Goal: Task Accomplishment & Management: Use online tool/utility

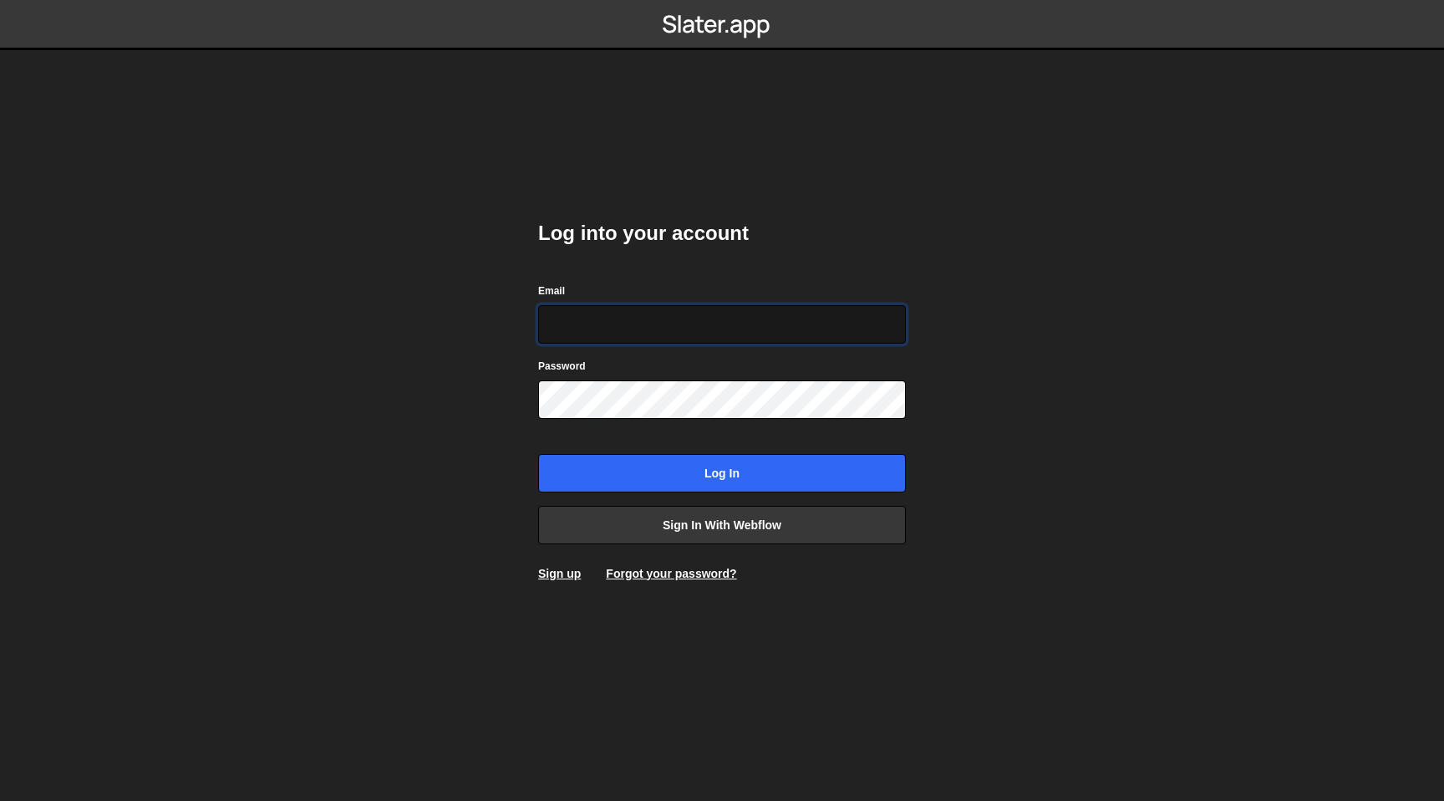
type input "[EMAIL_ADDRESS][DOMAIN_NAME]"
click at [538, 454] on input "Log in" at bounding box center [722, 473] width 368 height 38
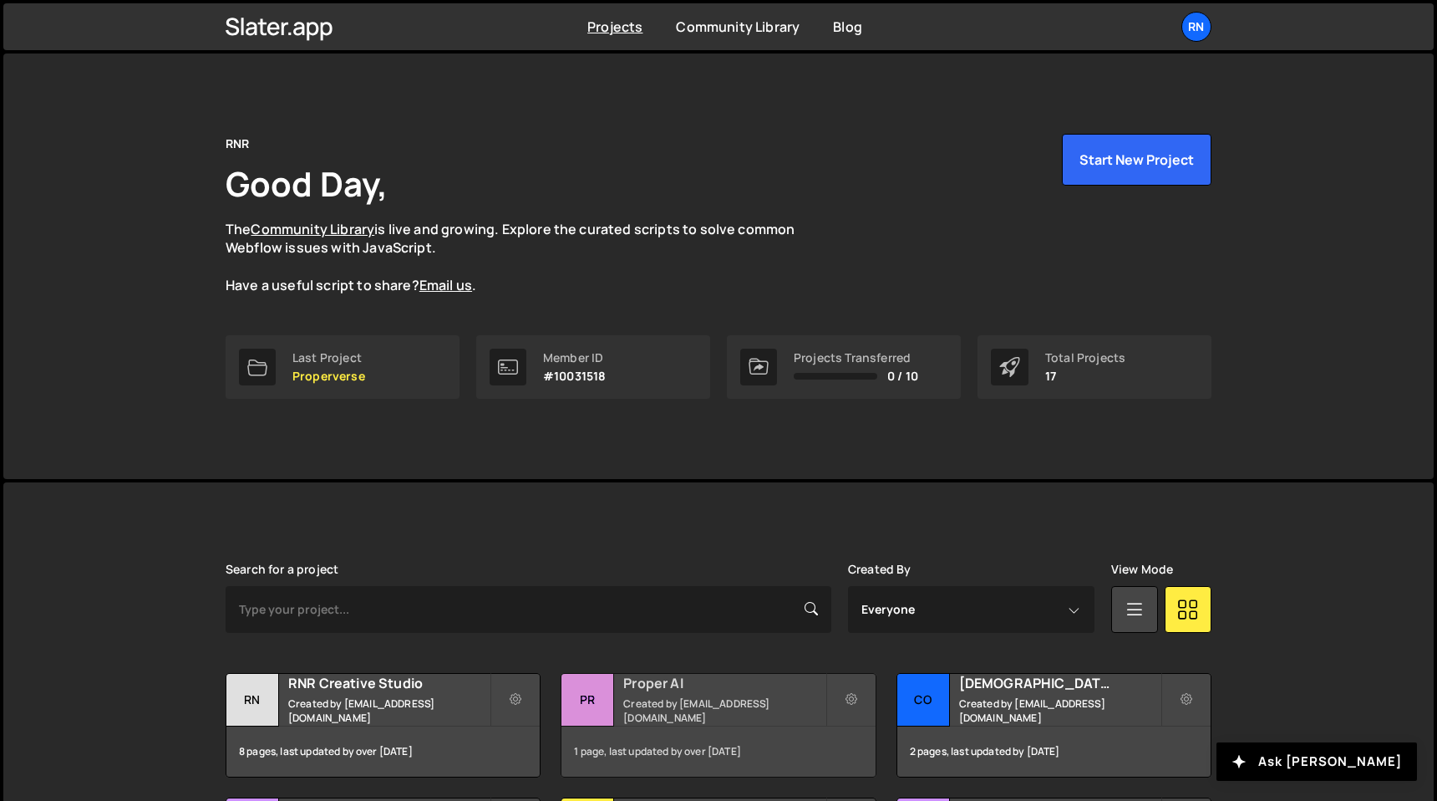
click at [672, 713] on small "Created by [EMAIL_ADDRESS][DOMAIN_NAME]" at bounding box center [723, 710] width 201 height 28
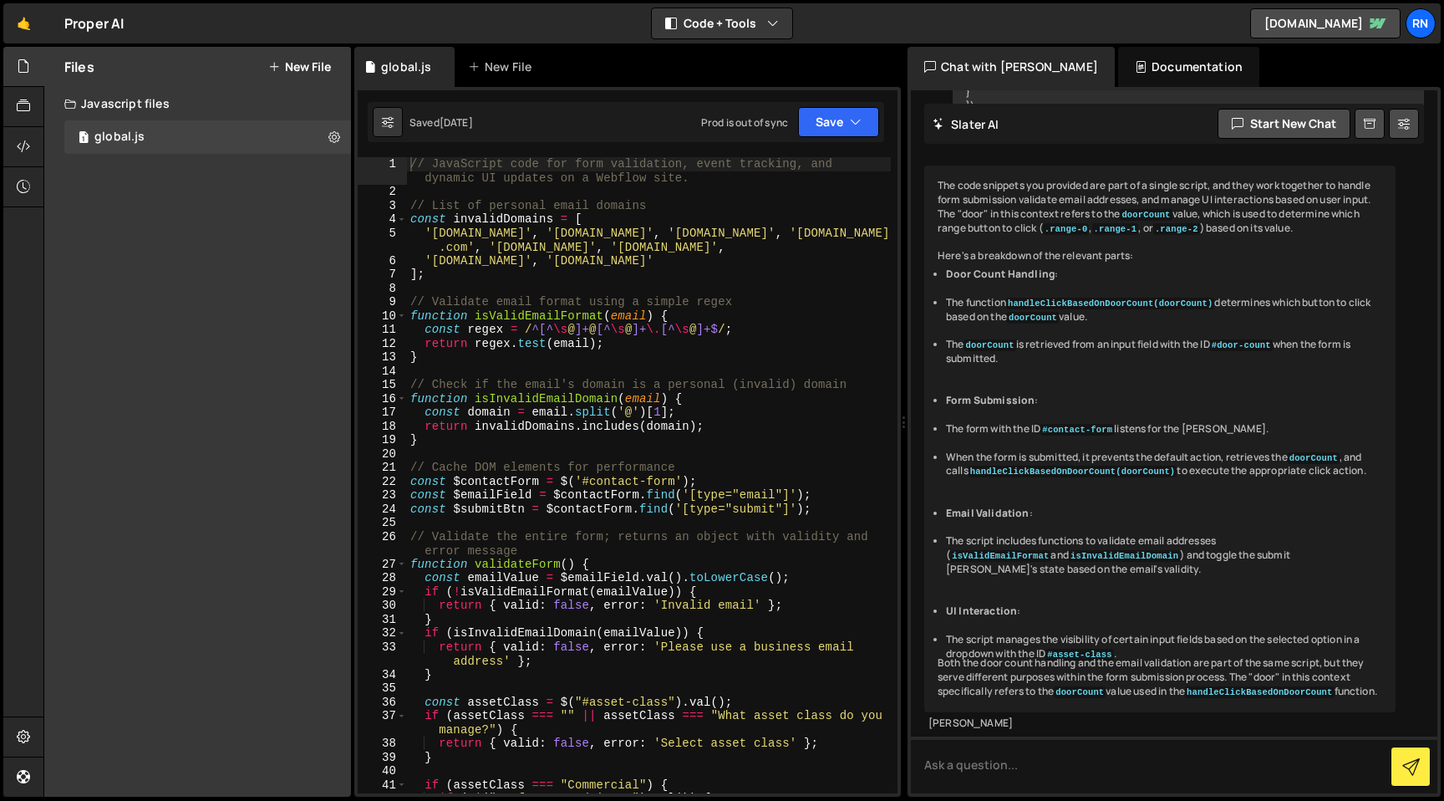
scroll to position [2109, 0]
click at [622, 342] on div "// JavaScript code for form validation, event tracking, and dynamic UI updates …" at bounding box center [649, 502] width 484 height 691
type textarea "});"
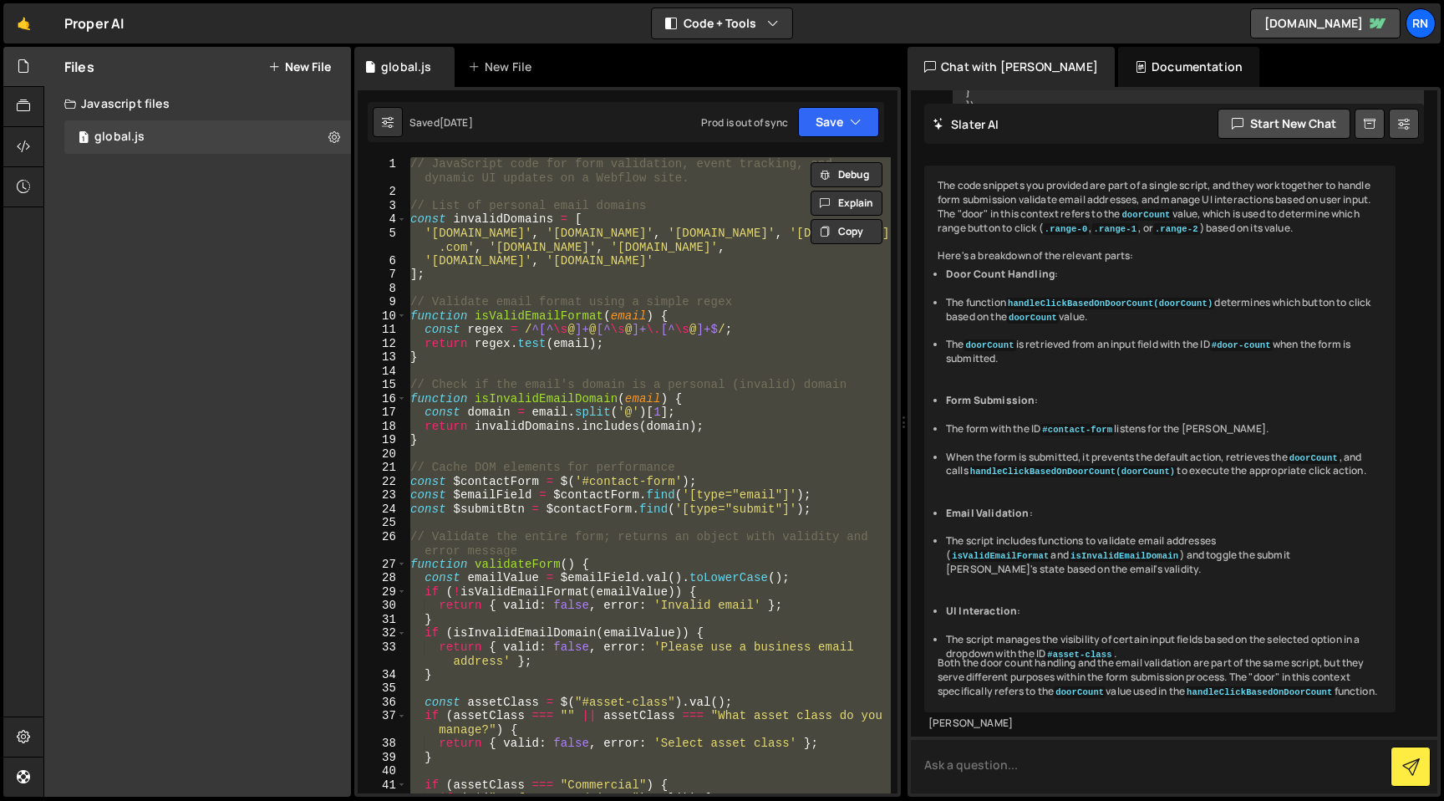
click at [1021, 752] on textarea at bounding box center [1174, 764] width 526 height 57
paste textarea "// JavaScript code for form validation, event tracking, and dynamic UI updates …"
type textarea "does this script stop default webflow submit? // JavaScript code for form valid…"
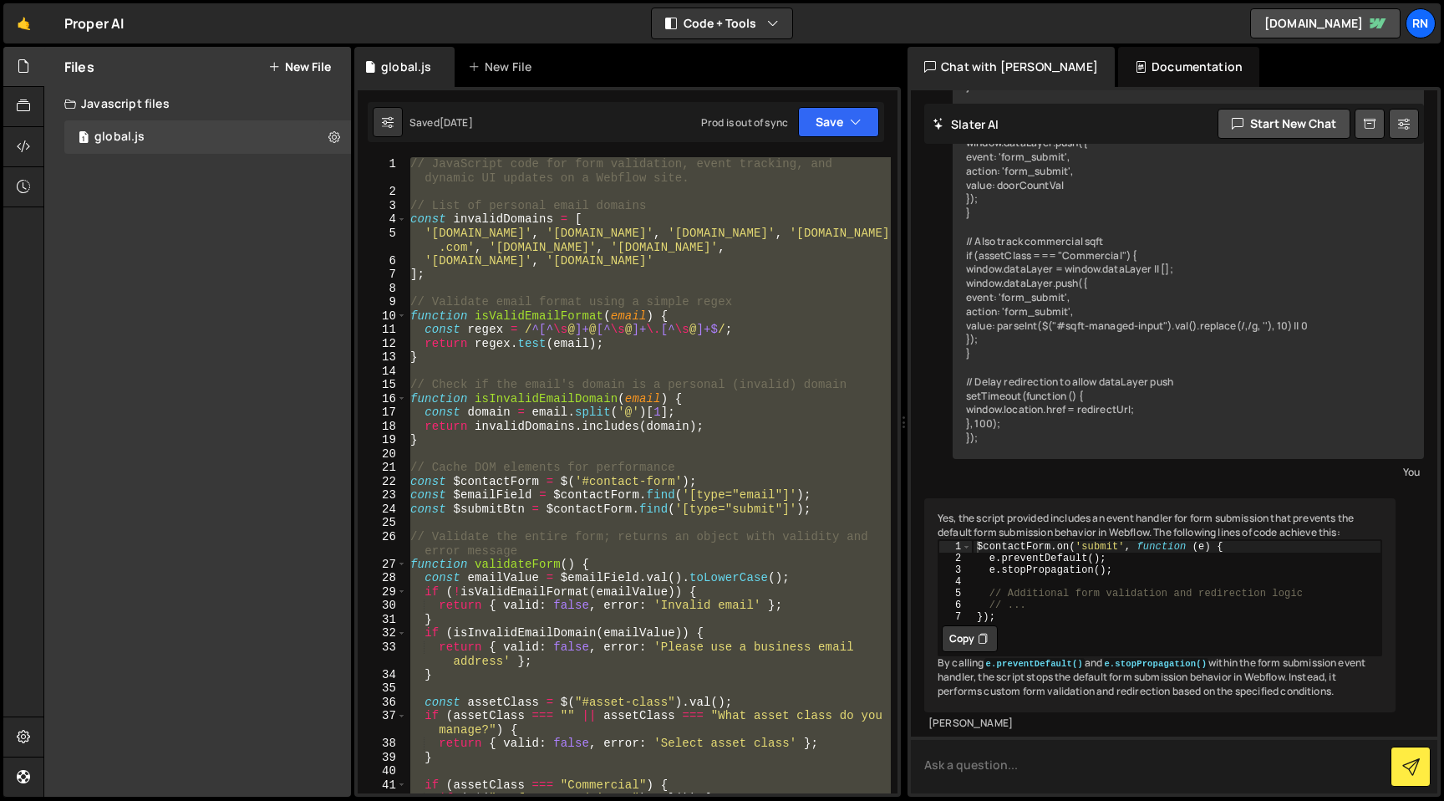
scroll to position [4812, 0]
click at [1044, 767] on textarea "Can we make it so it still submits via webflow after validation and shit?" at bounding box center [1174, 764] width 526 height 57
drag, startPoint x: 1044, startPoint y: 767, endPoint x: 1045, endPoint y: 742, distance: 25.1
click at [1044, 765] on textarea "Can we make it so it still submits via webflow after validation and shit?" at bounding box center [1174, 764] width 526 height 57
type textarea "Can we make it so it also submits via webflow after validation and shit?"
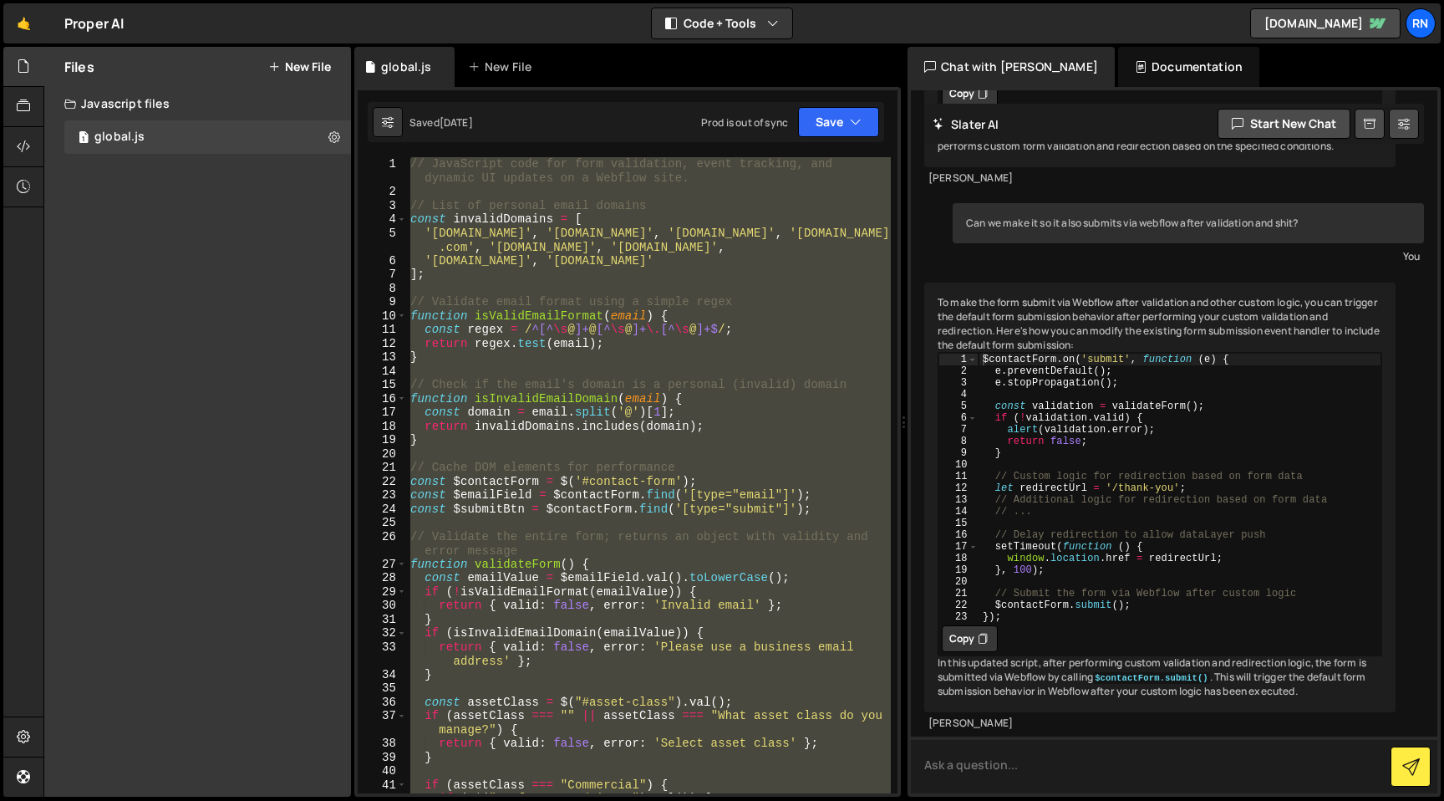
scroll to position [5383, 0]
click at [710, 520] on div "// JavaScript code for form validation, event tracking, and dynamic UI updates …" at bounding box center [649, 475] width 484 height 636
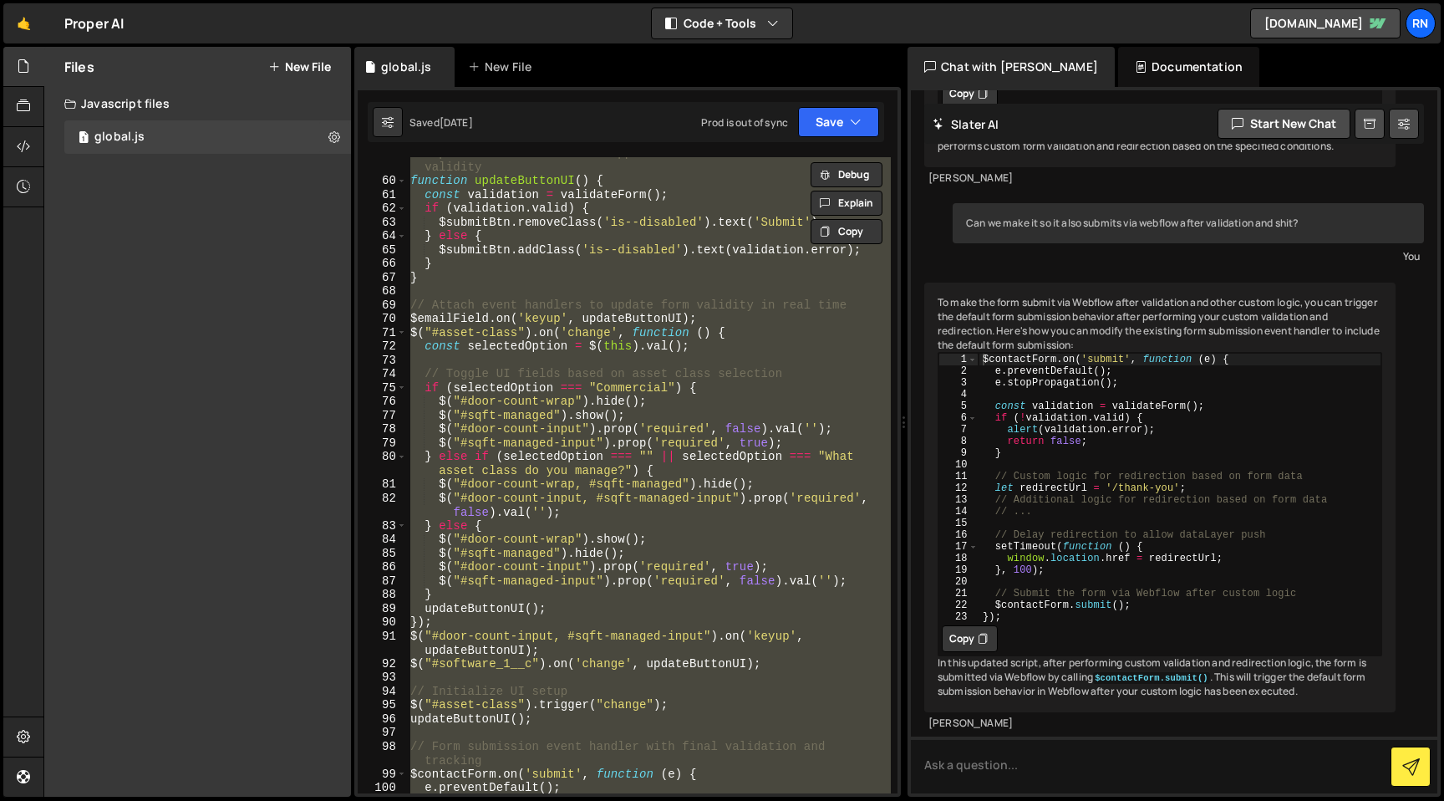
scroll to position [1030, 0]
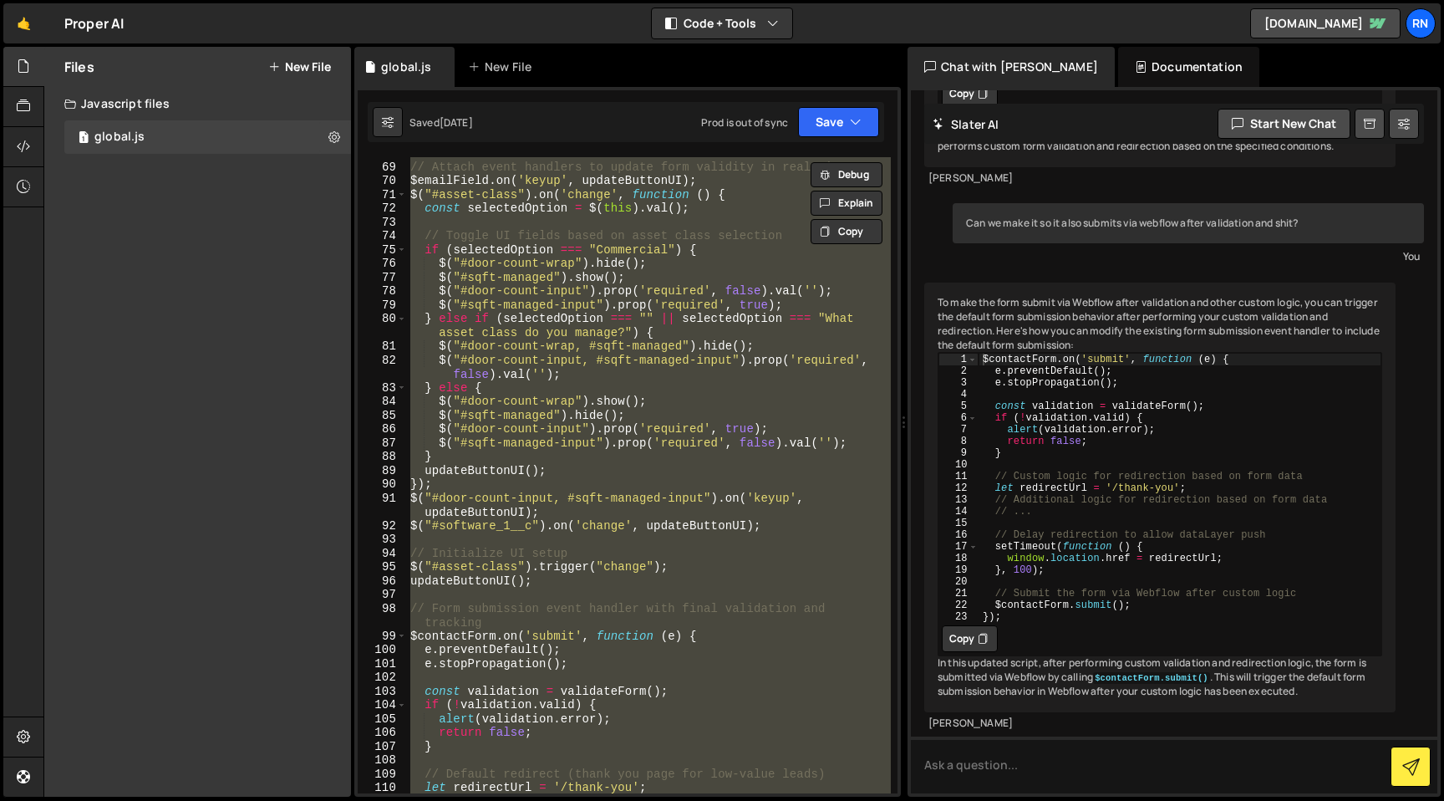
click at [564, 502] on div "// Attach event handlers to update form validity in real time $emailField . on …" at bounding box center [649, 475] width 484 height 636
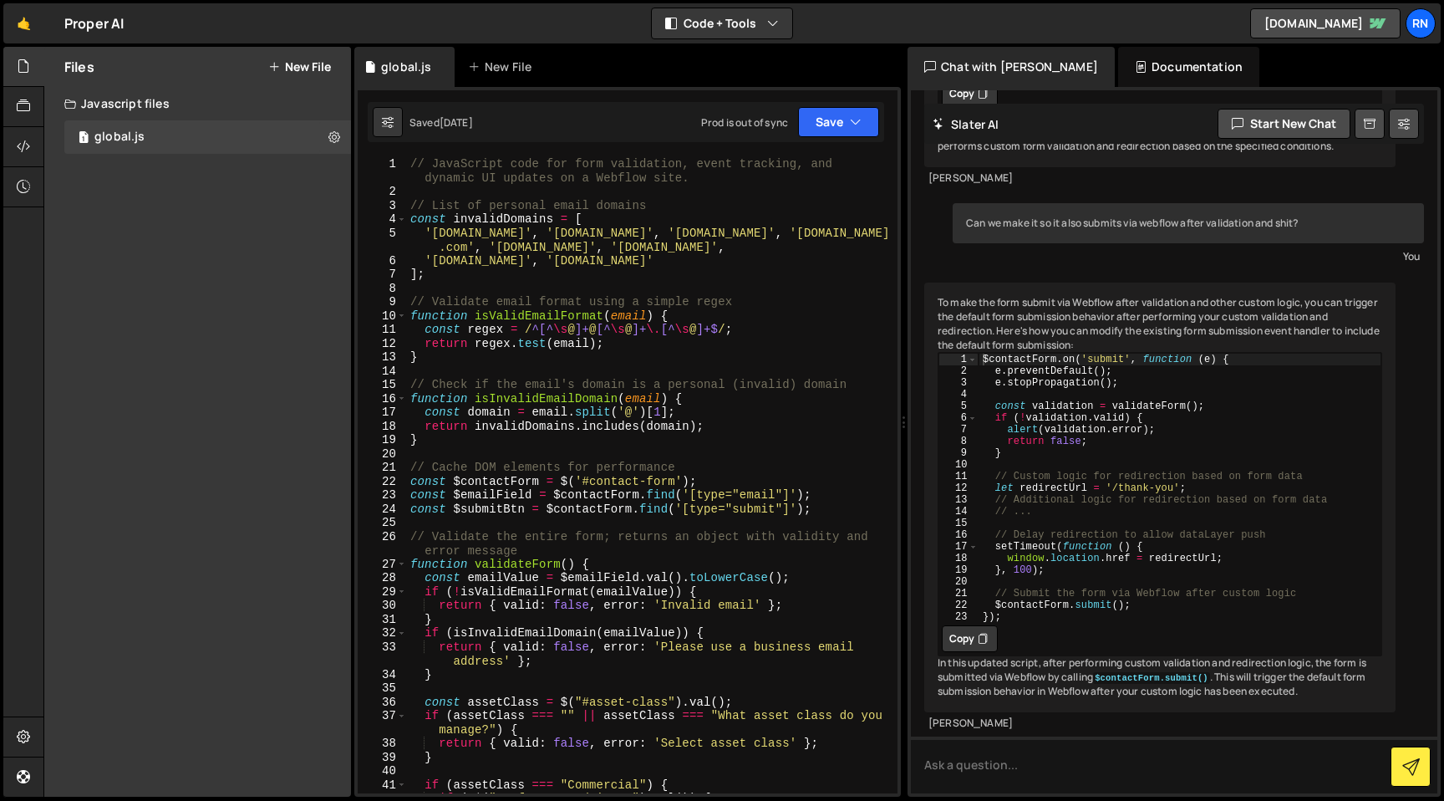
scroll to position [0, 0]
click at [586, 385] on div "// JavaScript code for form validation, event tracking, and dynamic UI updates …" at bounding box center [649, 502] width 484 height 691
click at [532, 395] on div "// JavaScript code for form validation, event tracking, and dynamic UI updates …" at bounding box center [649, 502] width 484 height 691
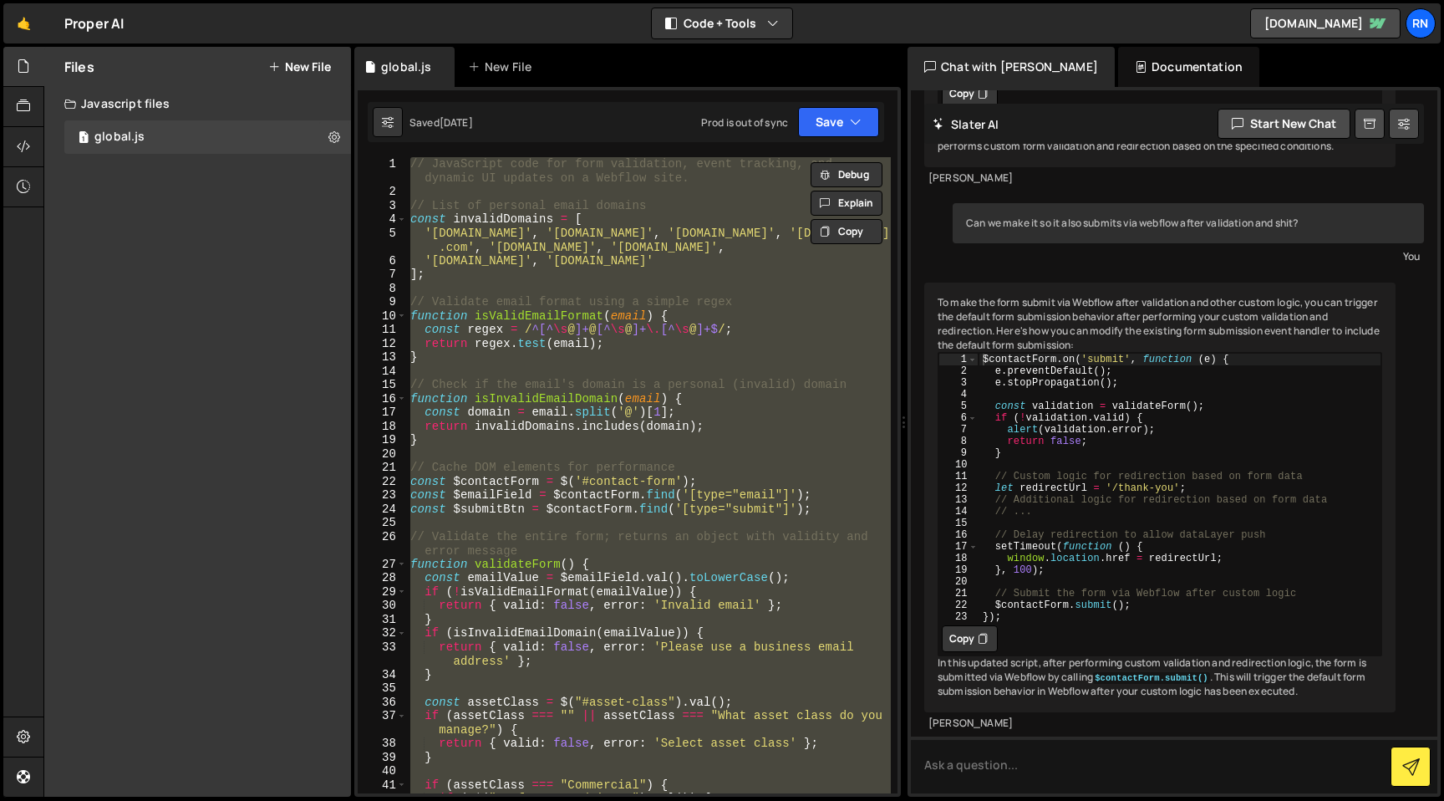
paste textarea
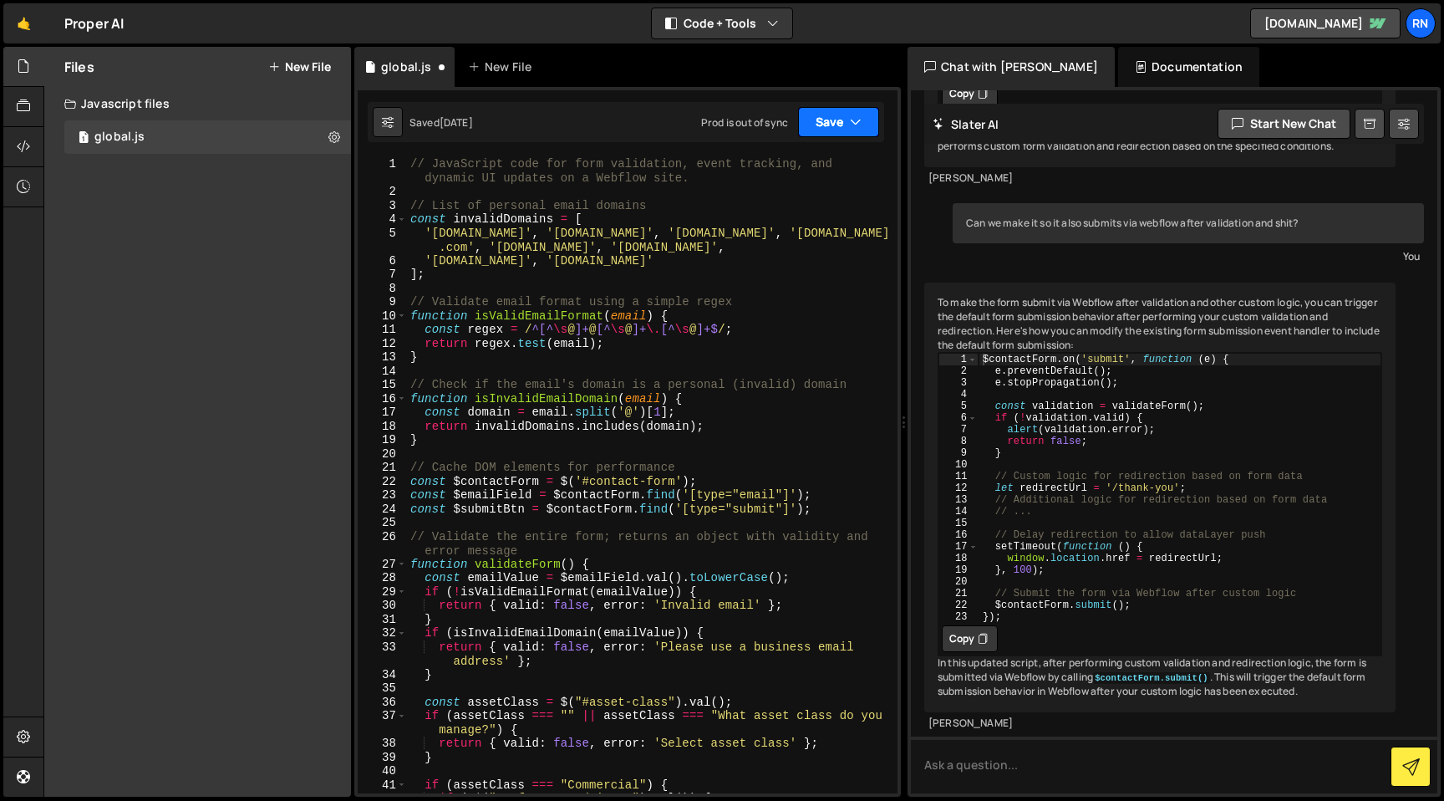
click at [801, 116] on button "Save" at bounding box center [838, 122] width 81 height 30
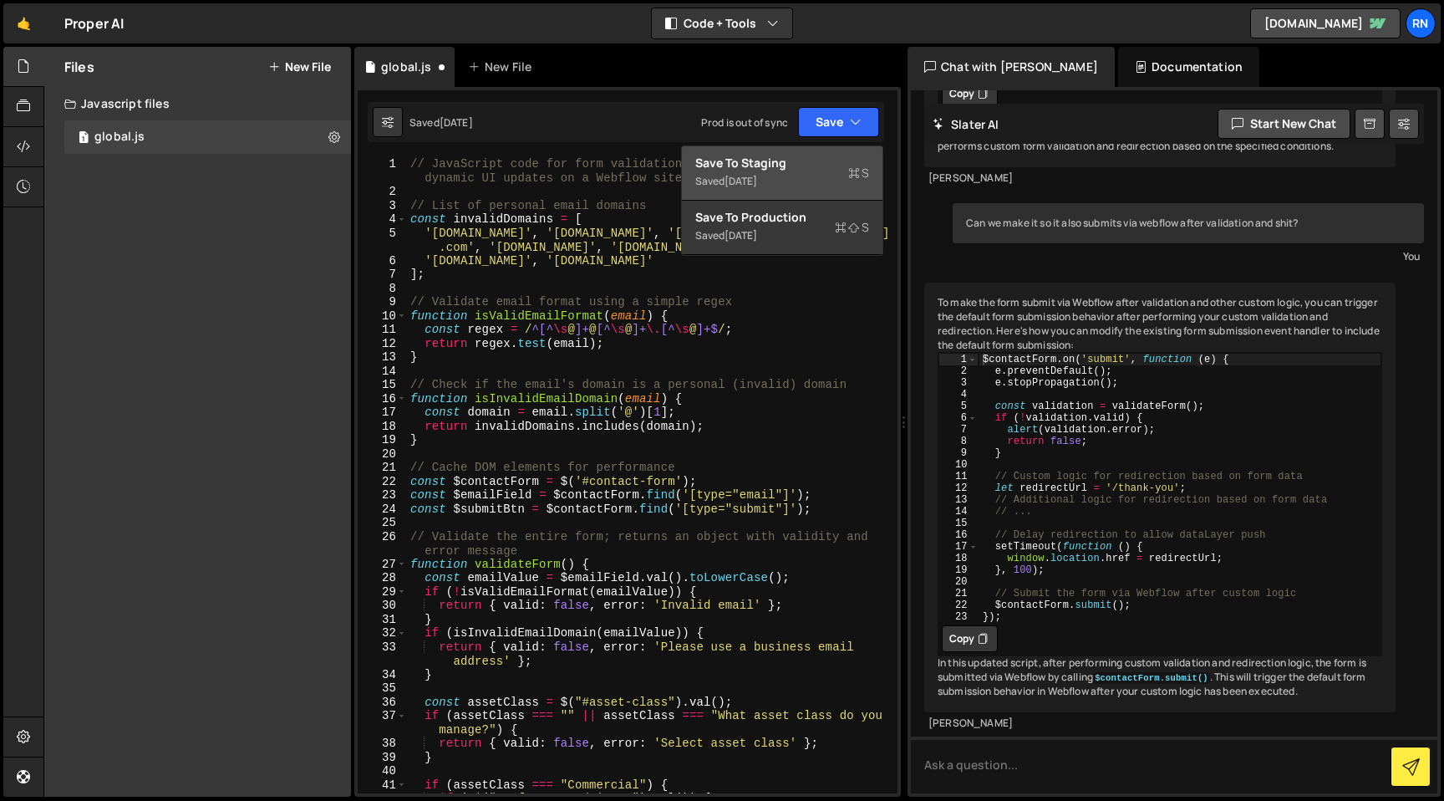
click at [761, 169] on div "Save to Staging S" at bounding box center [782, 163] width 174 height 17
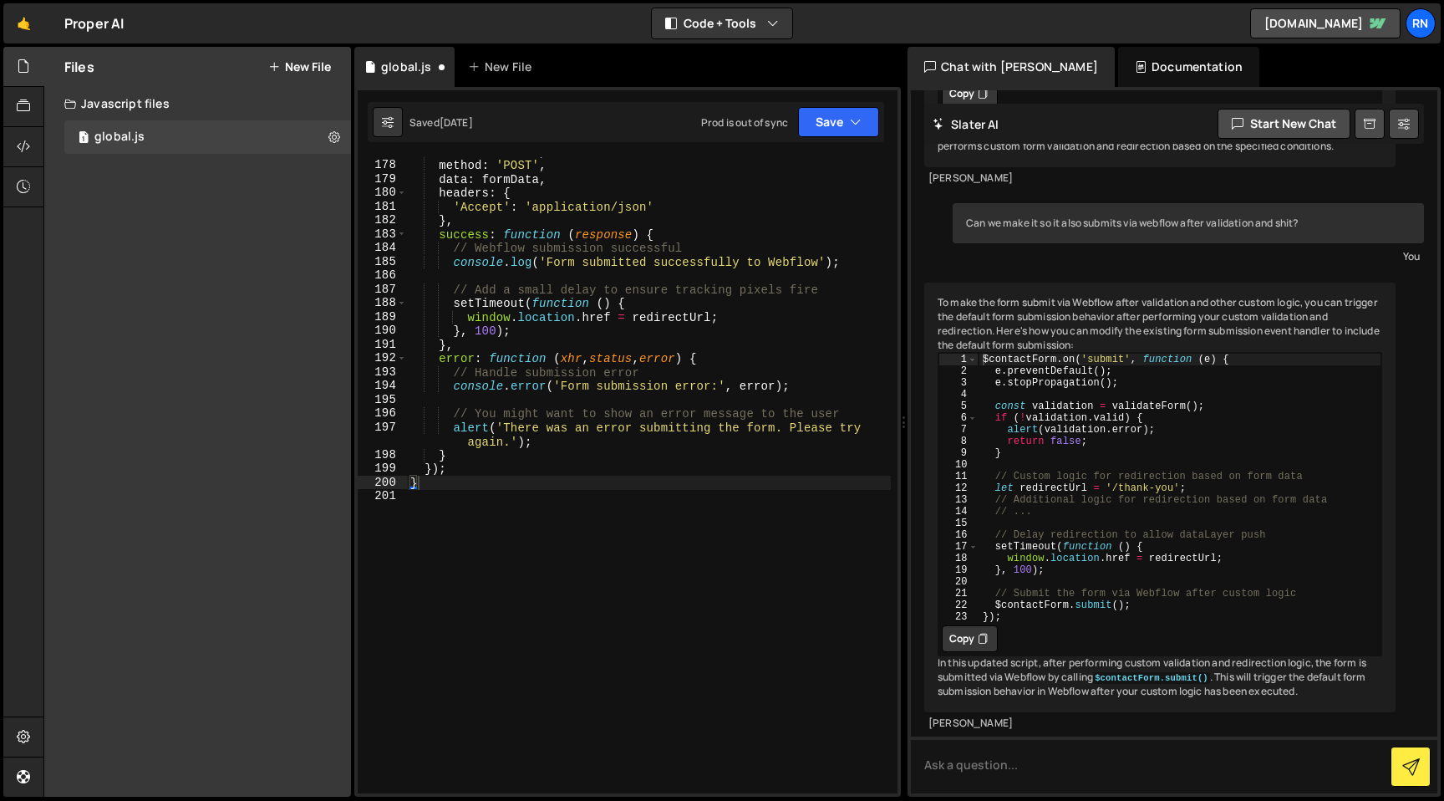
scroll to position [2647, 0]
click at [542, 368] on div "url : actionUrl , method : 'POST' , data : formData , headers : { 'Accept' : 'a…" at bounding box center [649, 477] width 484 height 664
click at [561, 211] on div "url : actionUrl , method : 'POST' , data : formData , headers : { 'Accept' : 'a…" at bounding box center [649, 477] width 484 height 664
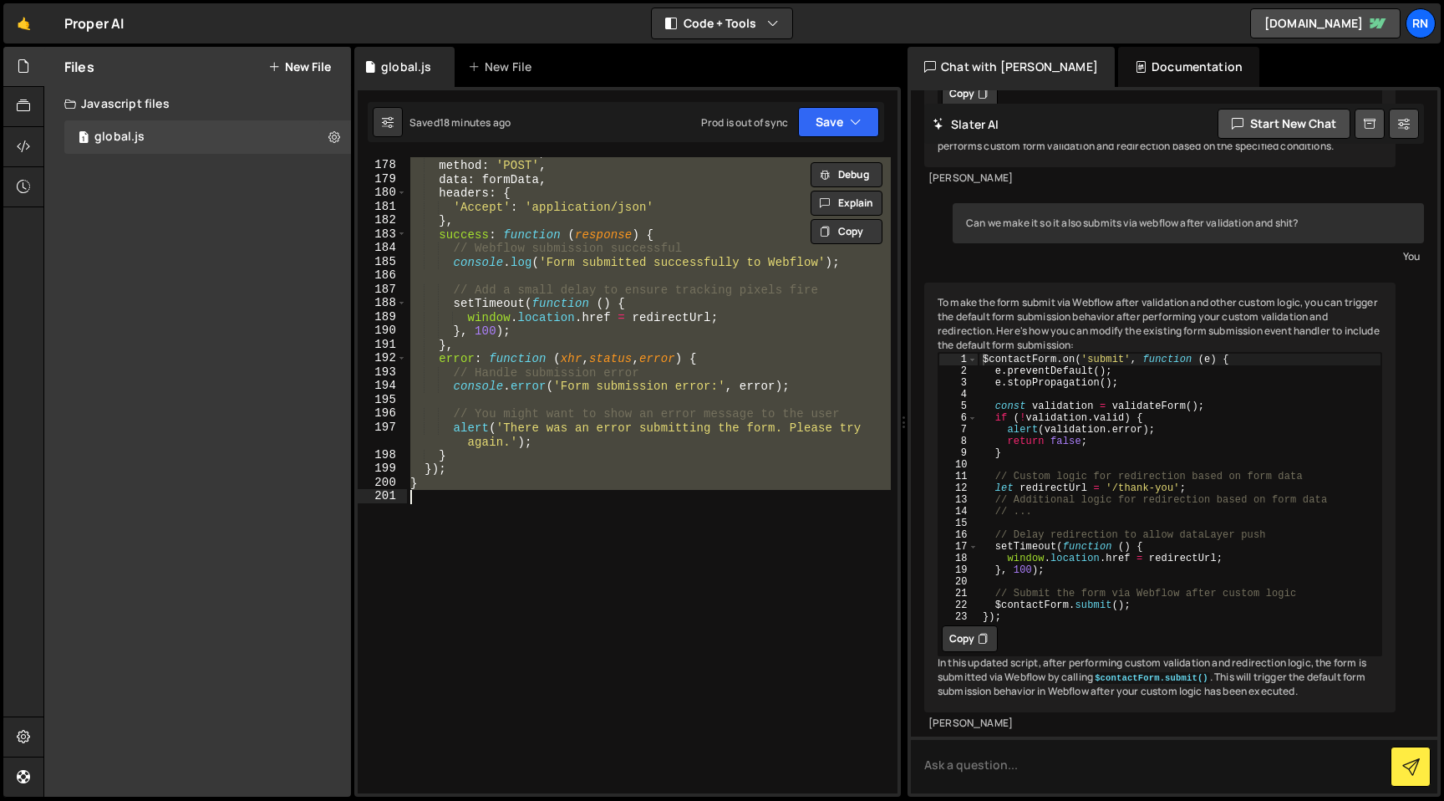
paste textarea ");"
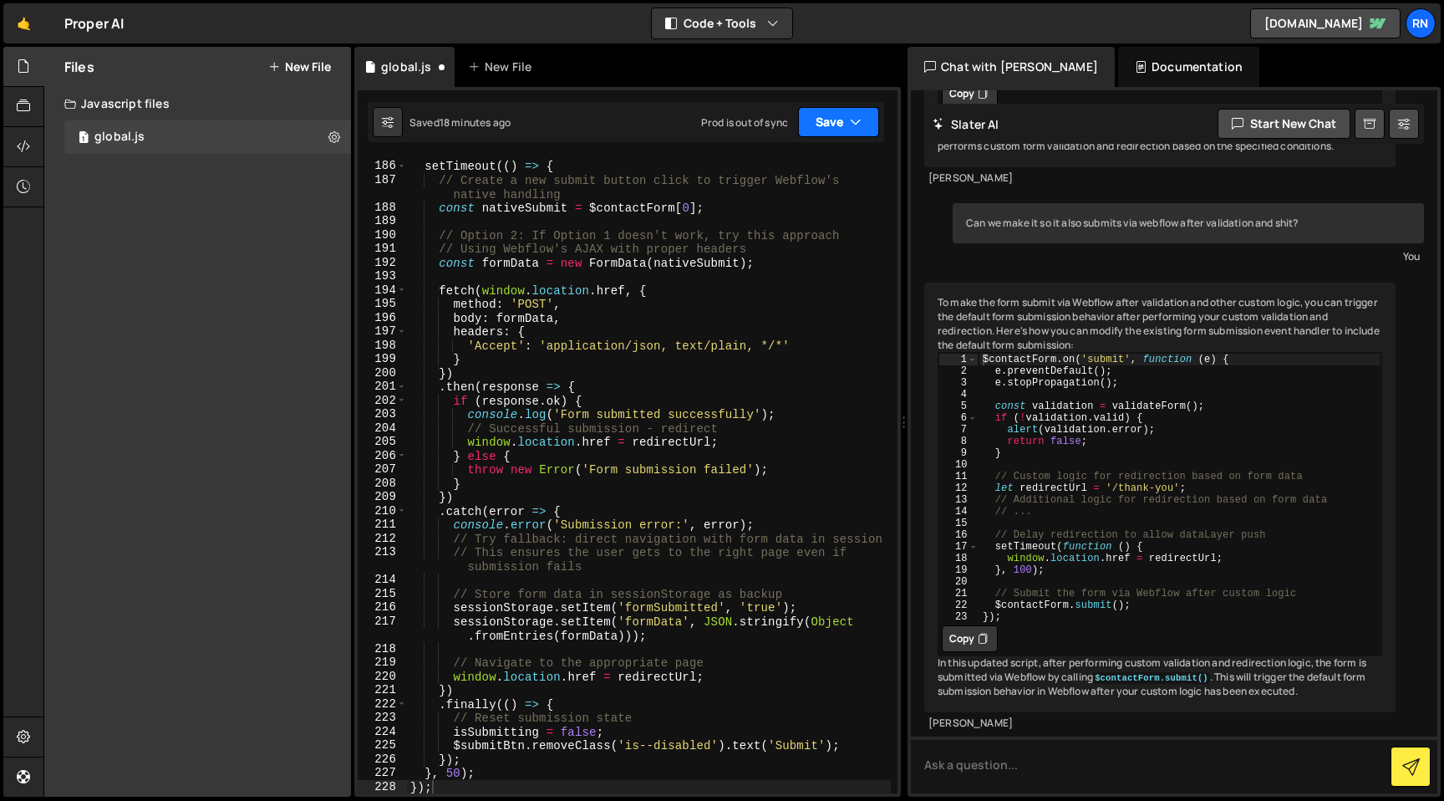
click at [827, 123] on button "Save" at bounding box center [838, 122] width 81 height 30
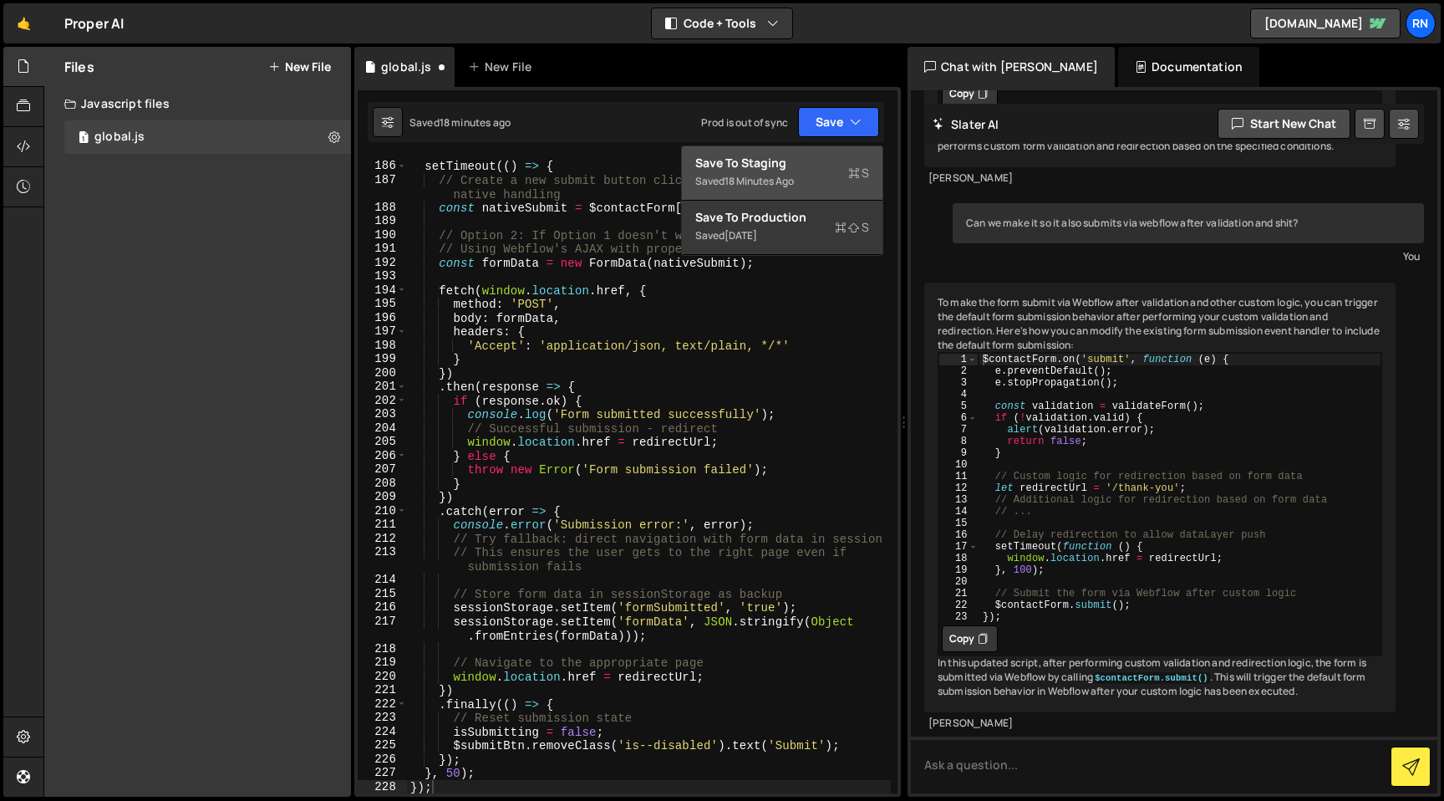
click at [793, 156] on div "Save to Staging S" at bounding box center [782, 163] width 174 height 17
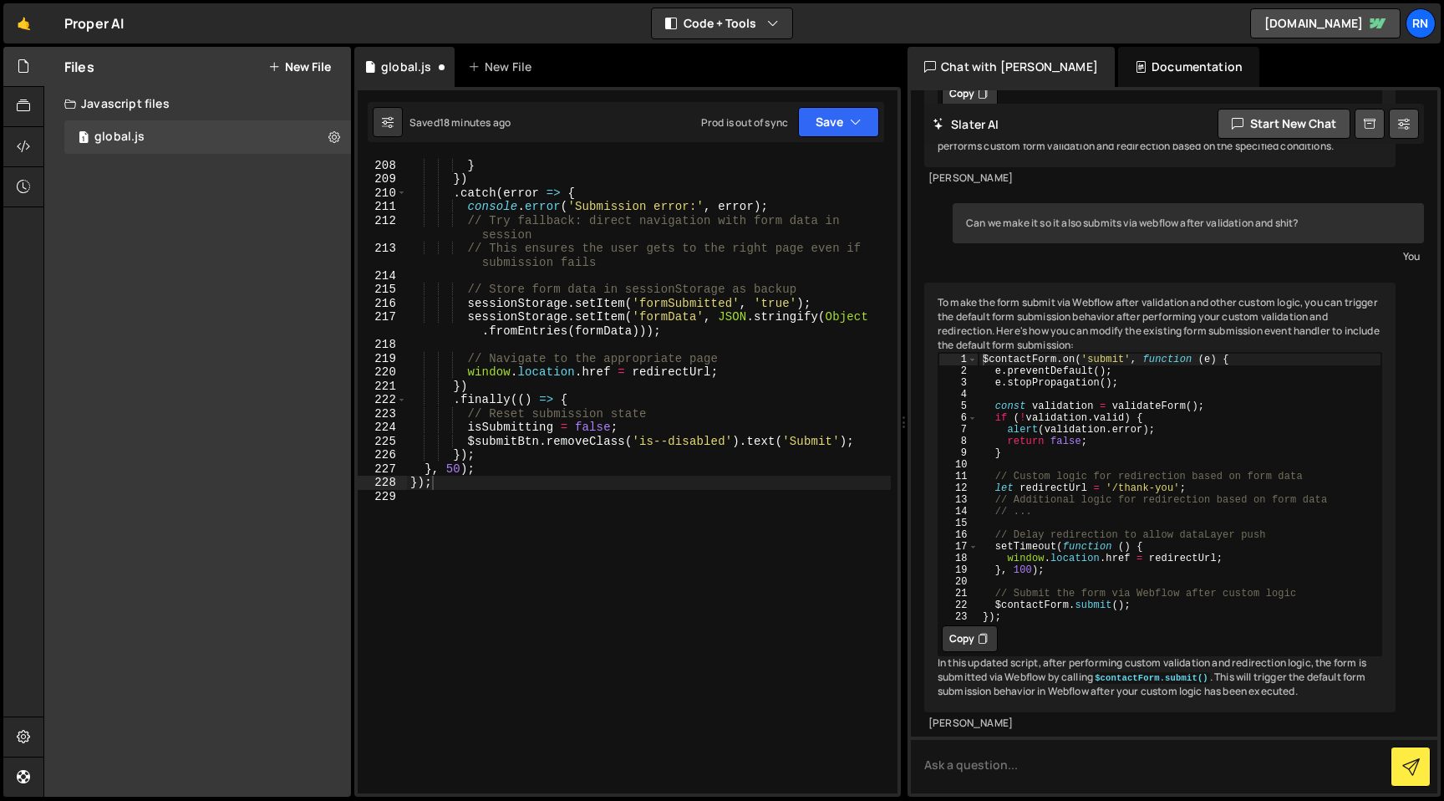
scroll to position [3129, 0]
click at [718, 373] on div "throw new Error ( 'Form submission failed' ) ; } }) . catch ( error => { consol…" at bounding box center [649, 477] width 484 height 664
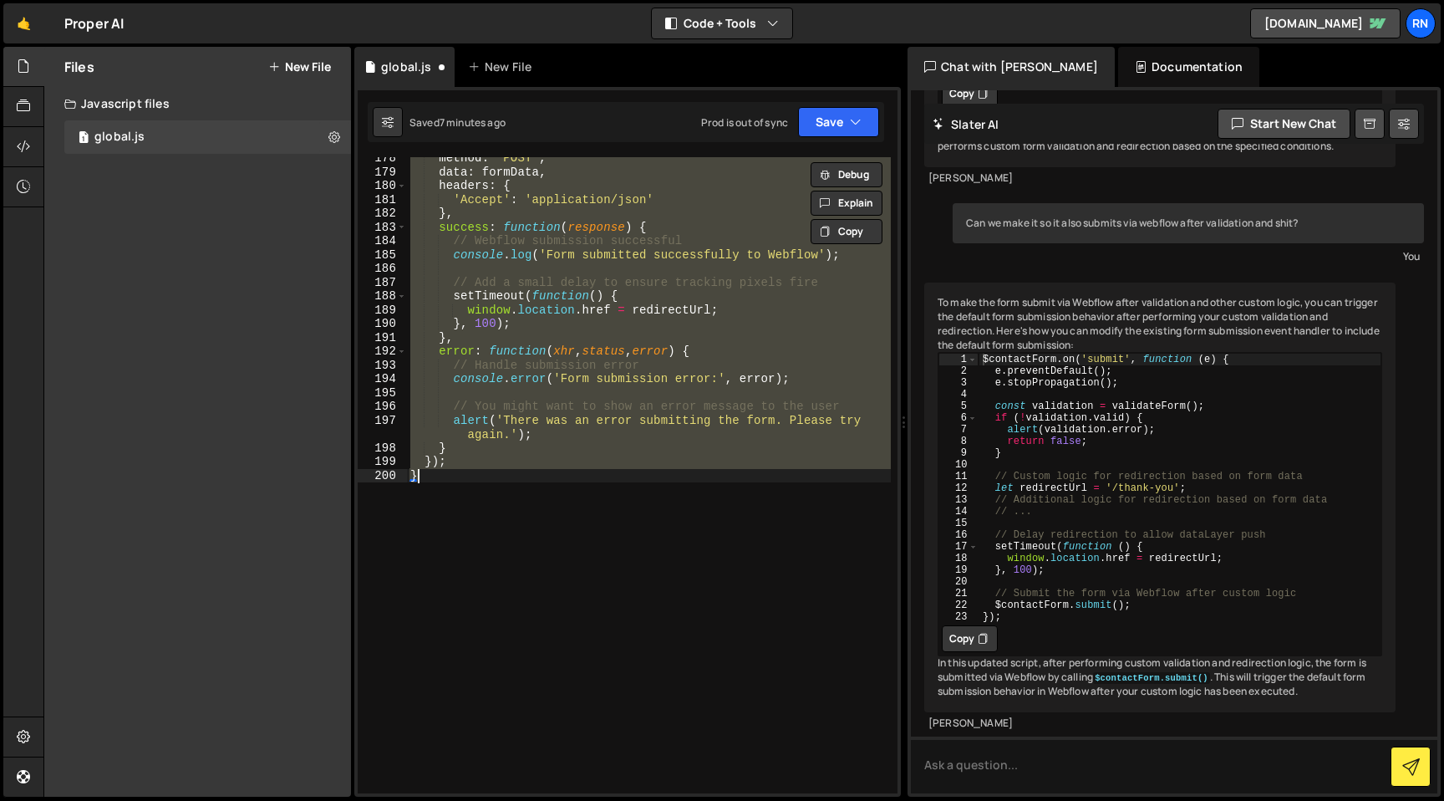
scroll to position [2150, 0]
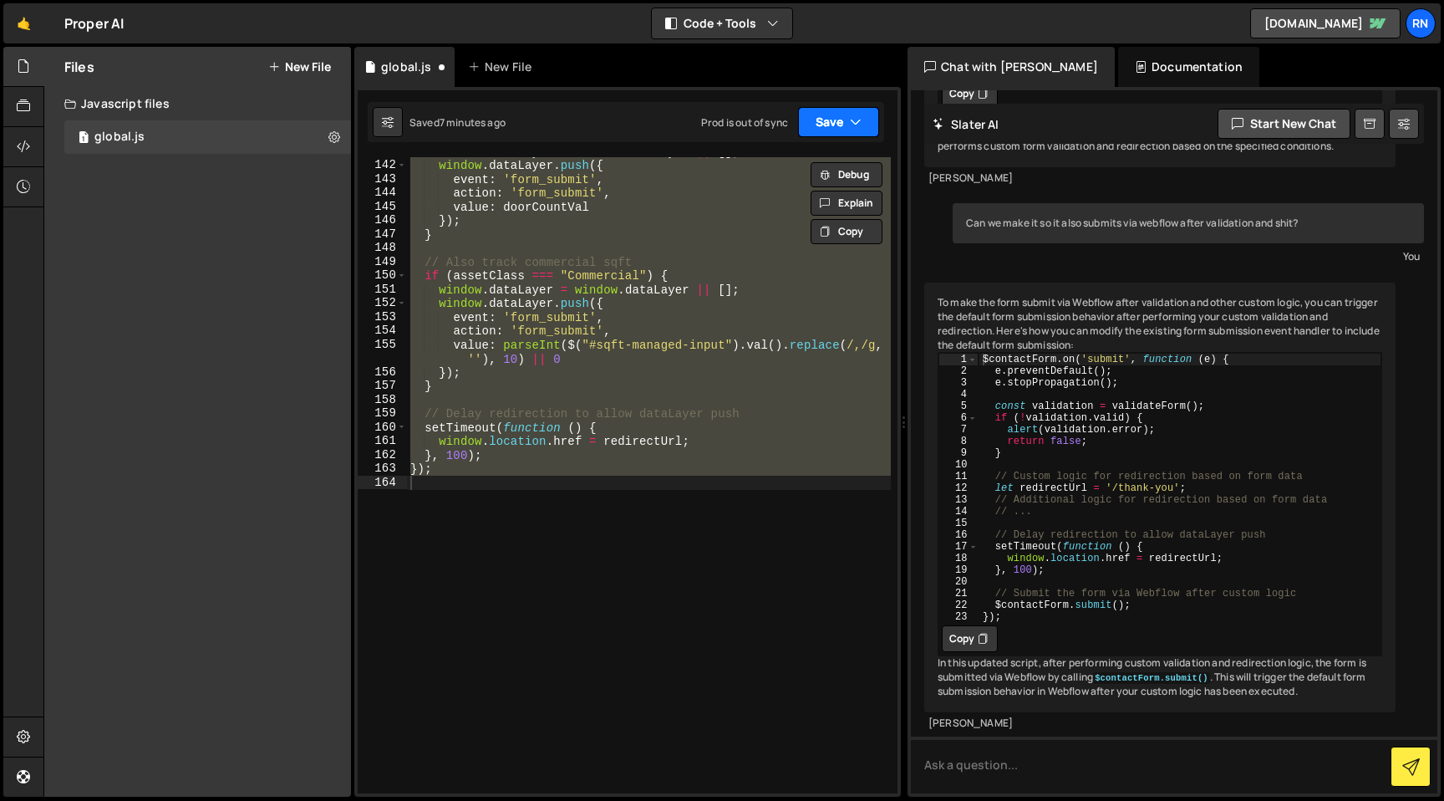
click at [841, 119] on button "Save" at bounding box center [838, 122] width 81 height 30
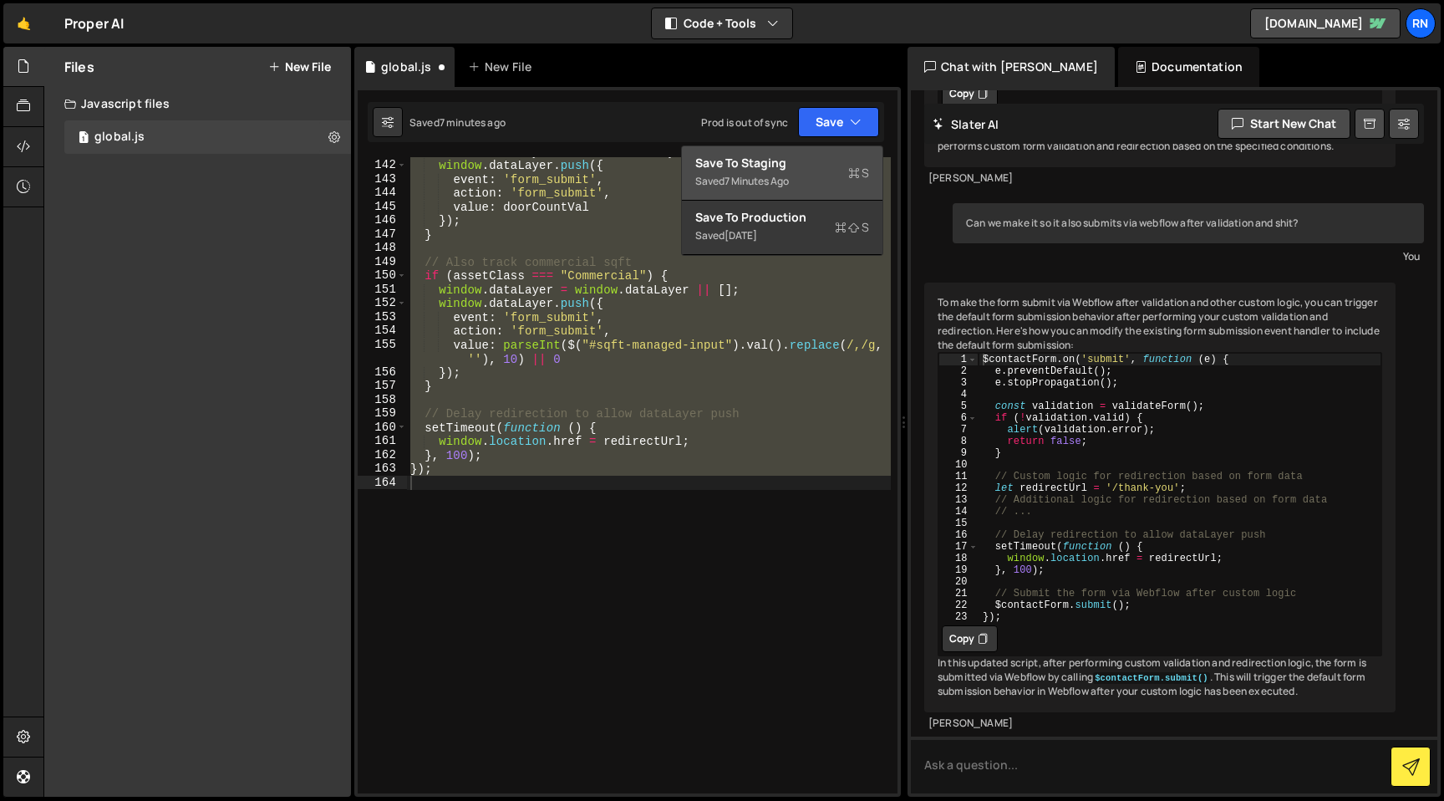
click at [796, 164] on div "Save to Staging S" at bounding box center [782, 163] width 174 height 17
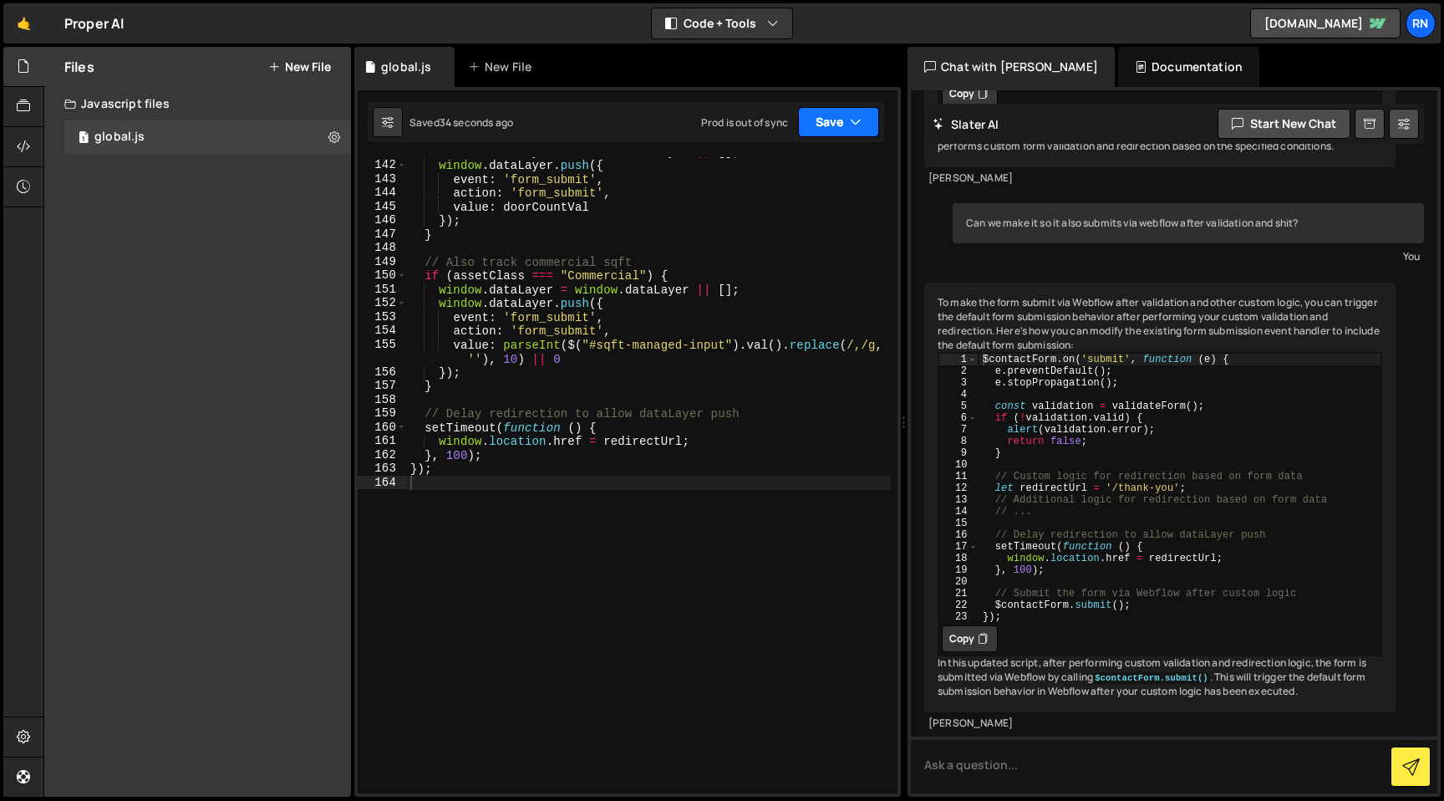
click at [847, 128] on button "Save" at bounding box center [838, 122] width 81 height 30
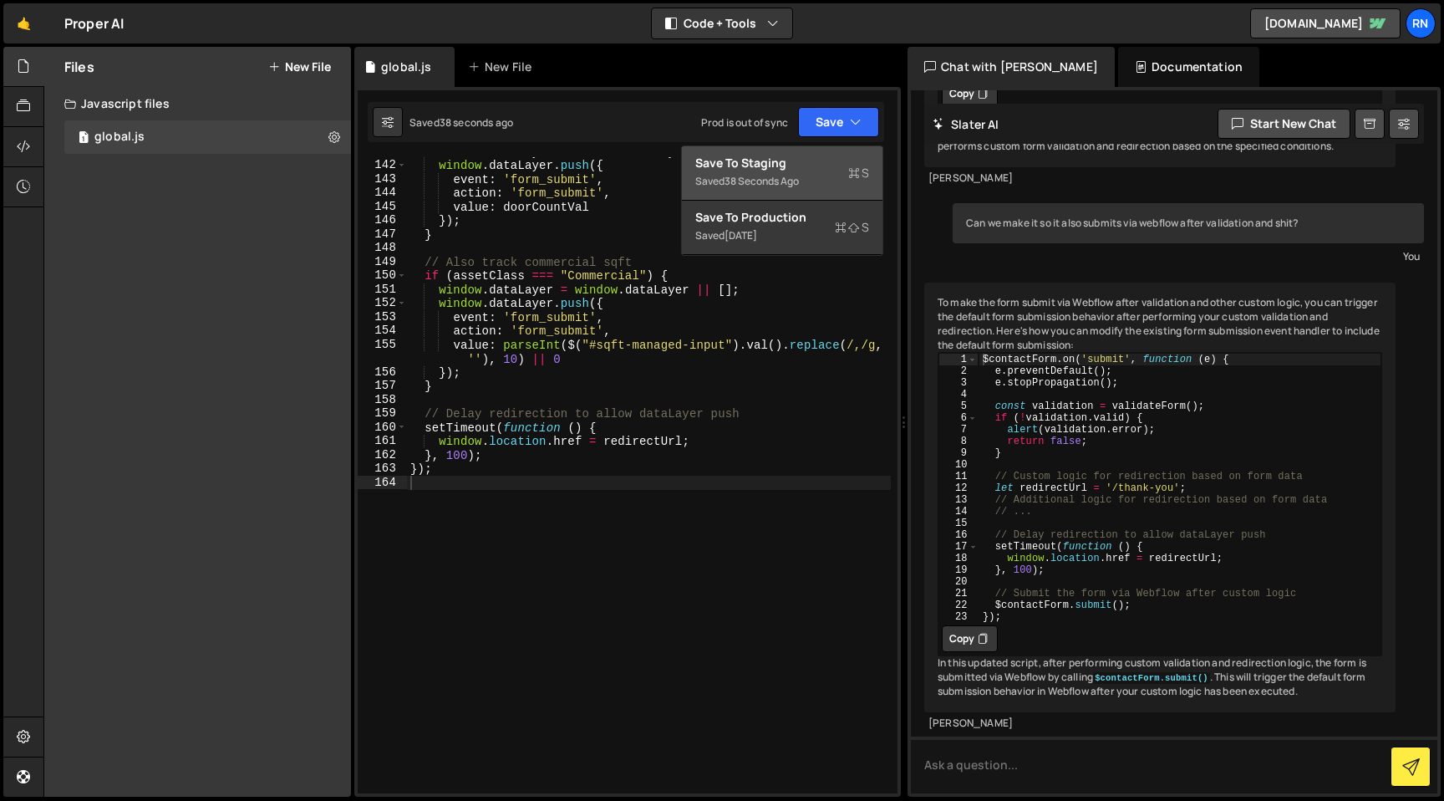
click at [806, 163] on div "Save to Staging S" at bounding box center [782, 163] width 174 height 17
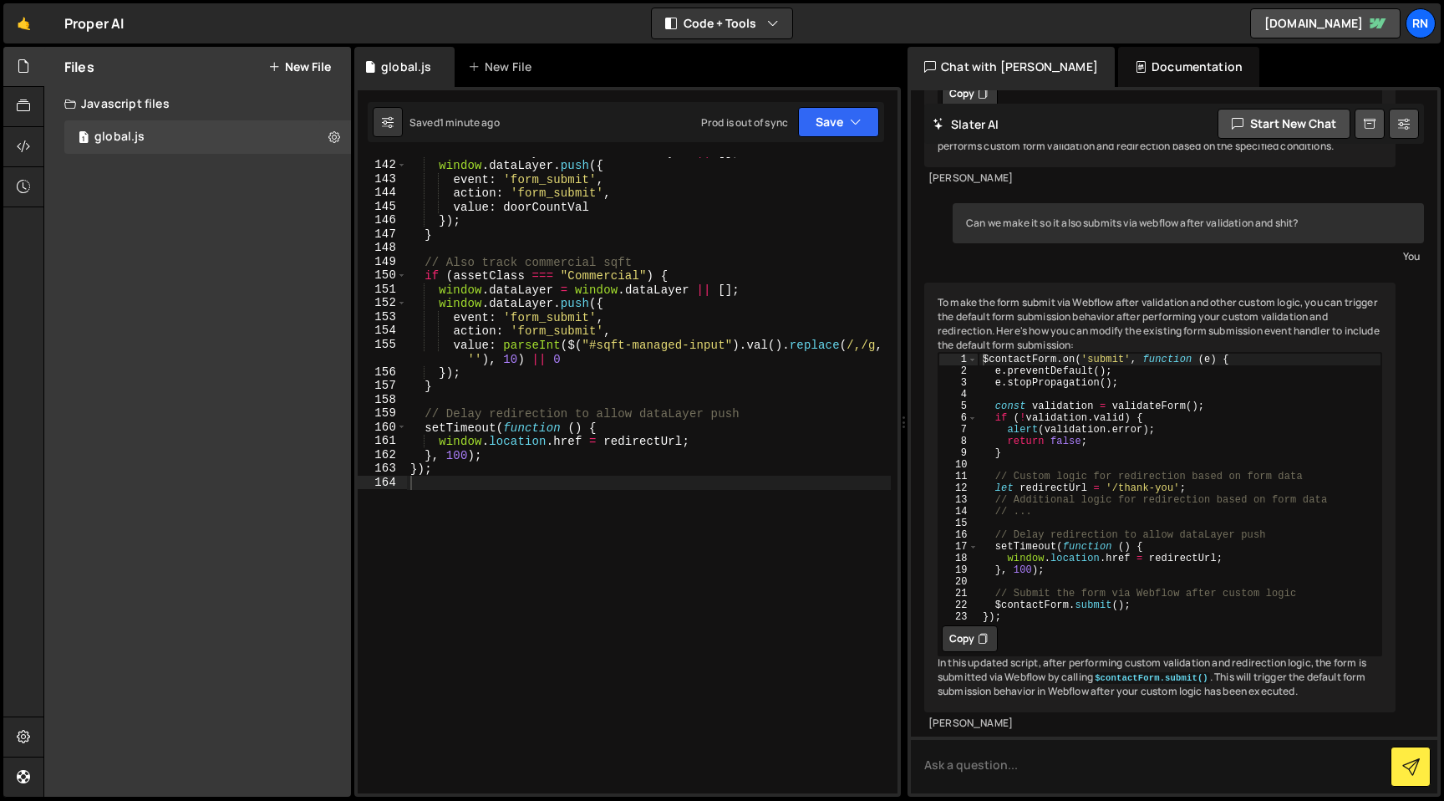
click at [483, 234] on div "window . dataLayer = window . dataLayer || [ ] ; window . dataLayer . push ({ e…" at bounding box center [649, 477] width 484 height 664
click at [818, 114] on button "Save" at bounding box center [838, 122] width 81 height 30
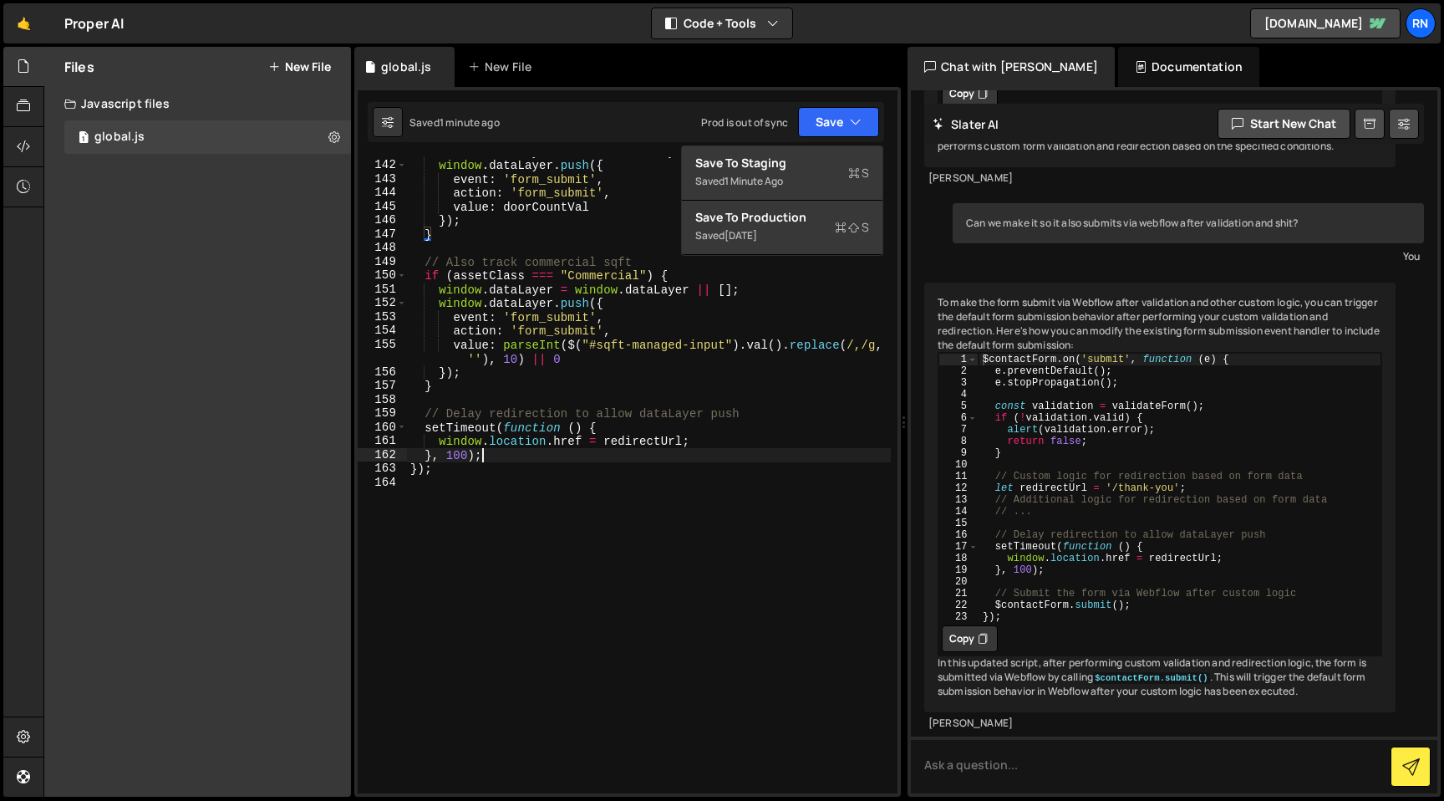
click at [496, 454] on div "window . dataLayer = window . dataLayer || [ ] ; window . dataLayer . push ({ e…" at bounding box center [649, 477] width 484 height 664
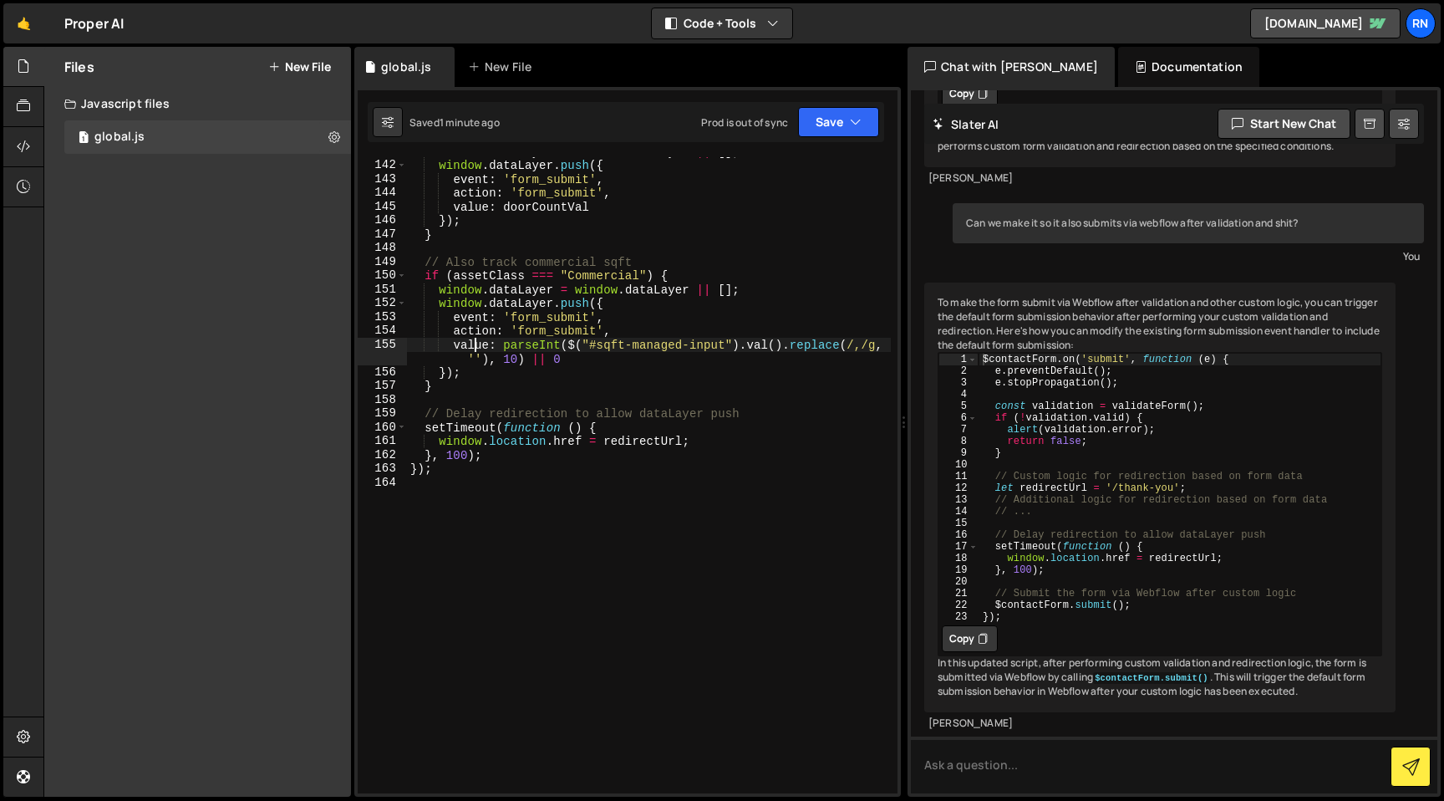
click at [476, 340] on div "window . dataLayer = window . dataLayer || [ ] ; window . dataLayer . push ({ e…" at bounding box center [649, 477] width 484 height 664
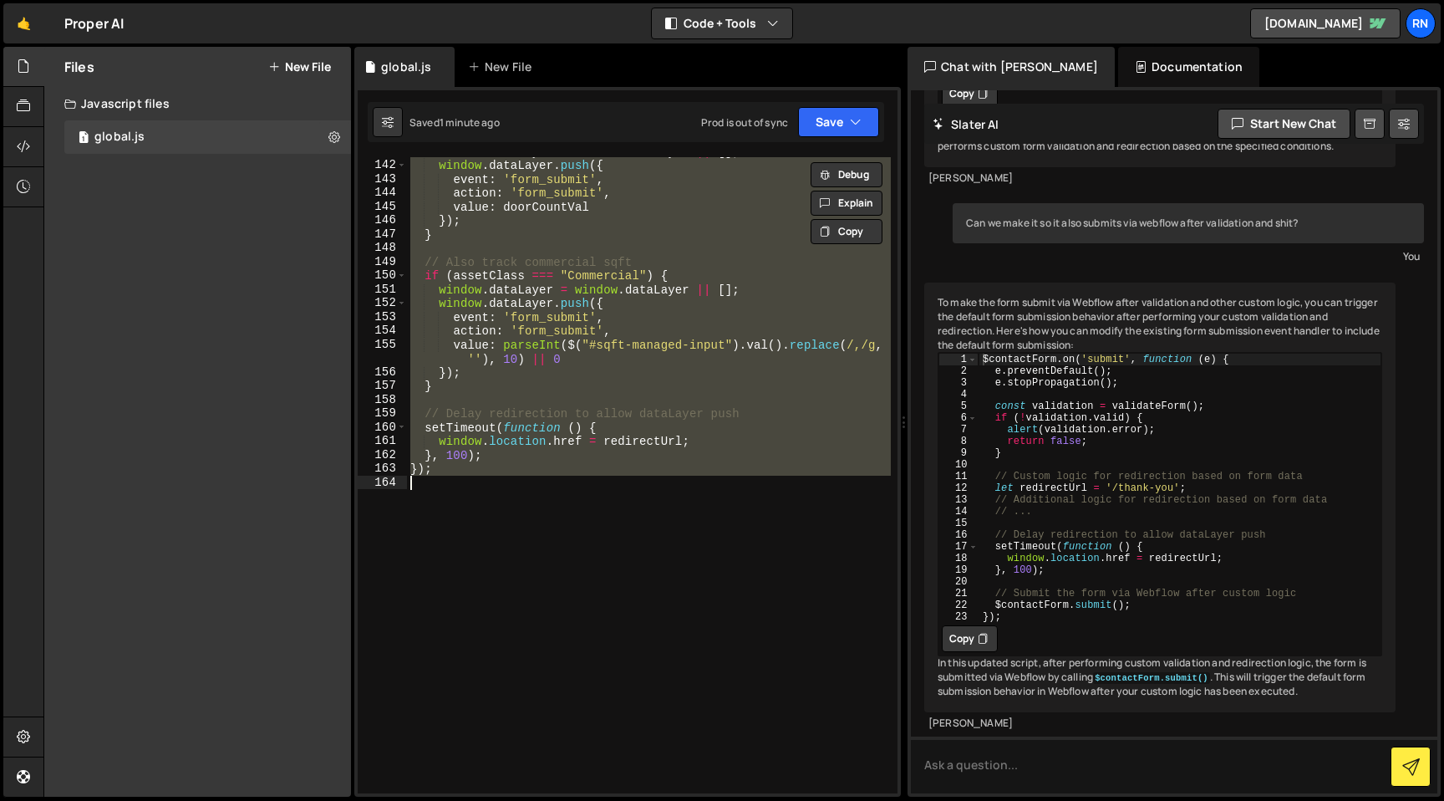
paste textarea "// End of document ready wrapper"
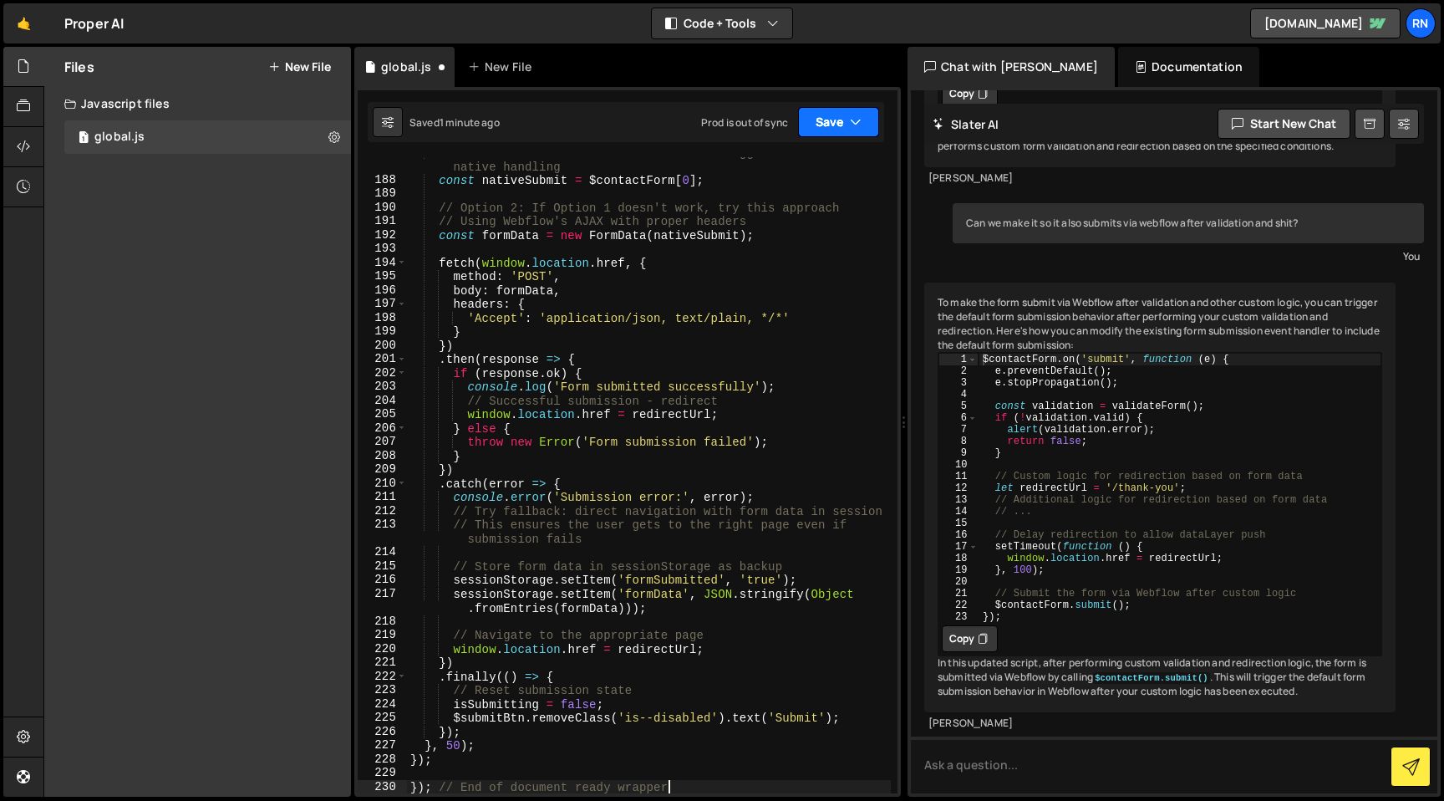
click at [822, 123] on button "Save" at bounding box center [838, 122] width 81 height 30
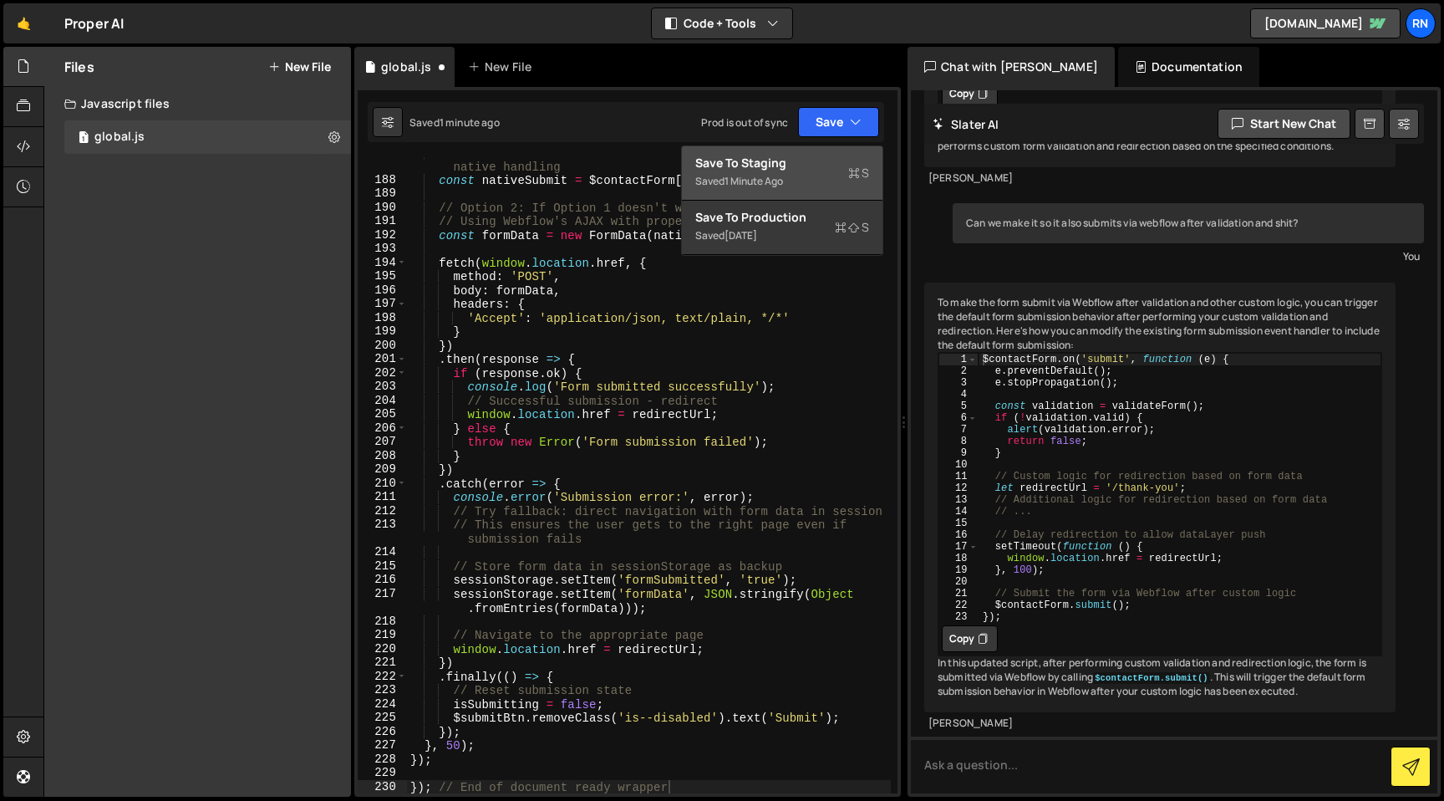
click at [729, 185] on div "1 minute ago" at bounding box center [754, 181] width 58 height 14
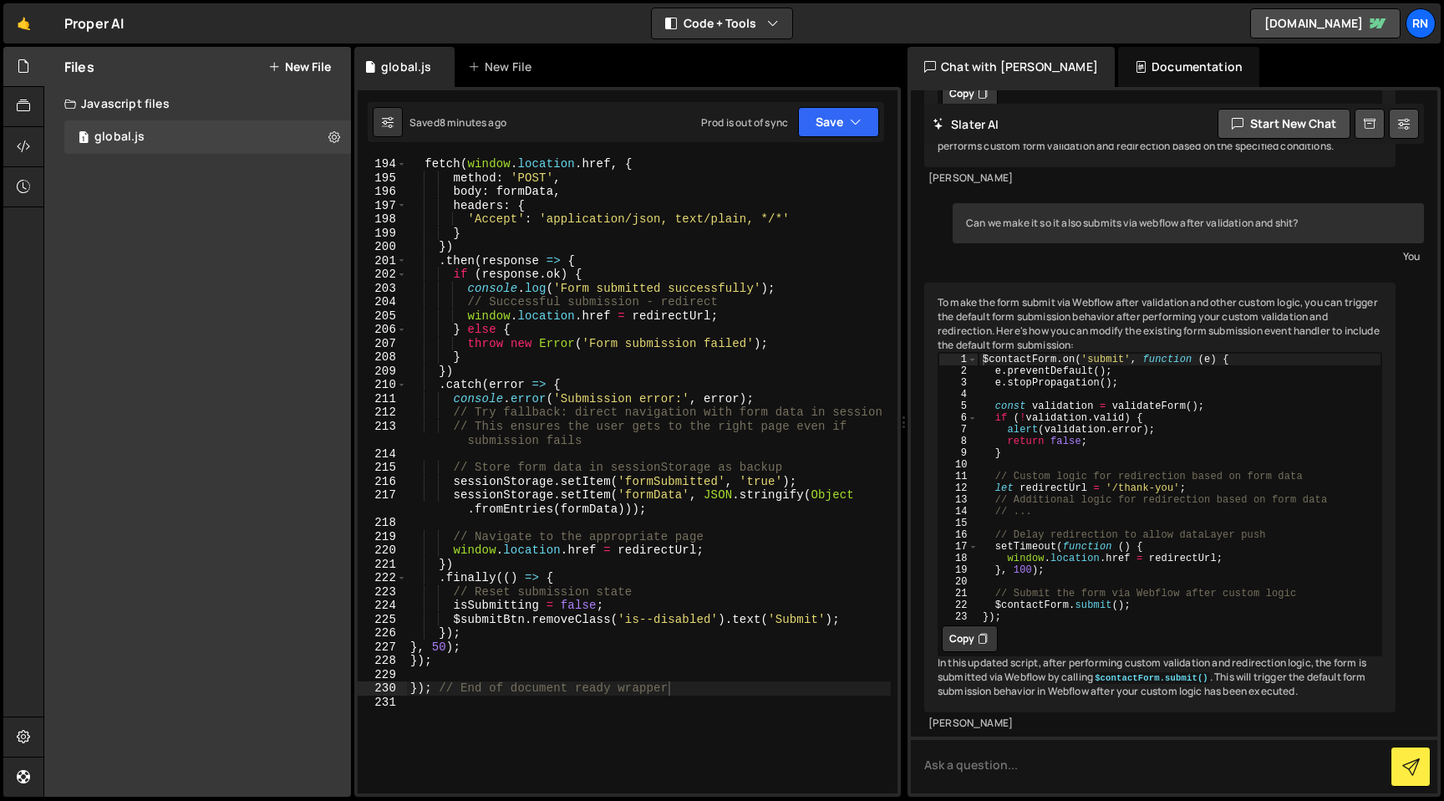
scroll to position [3150, 0]
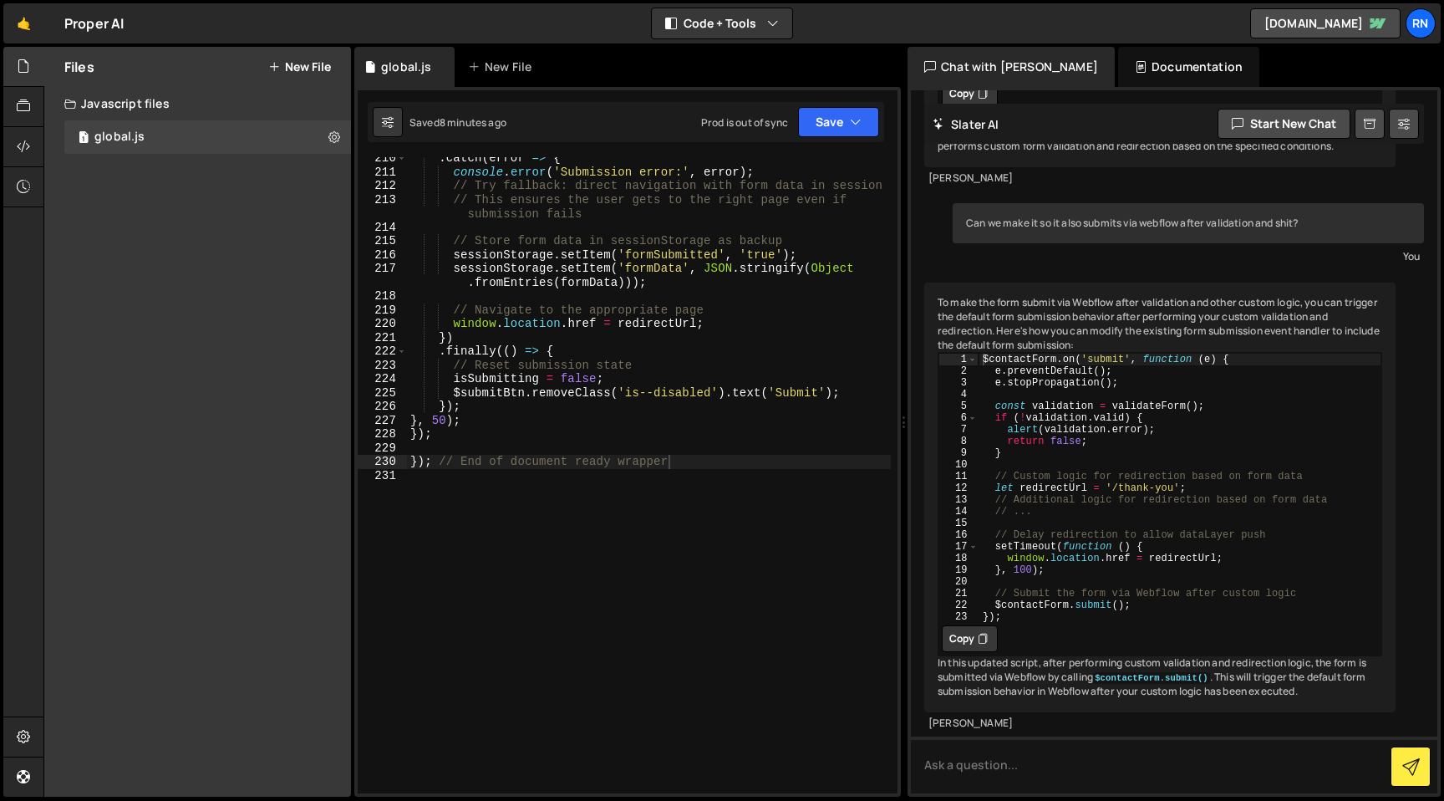
type textarea "// Store form data in sessionStorage as backup"
click at [588, 237] on div ". catch ( error => { console . error ( 'Submission error:' , error ) ; // Try f…" at bounding box center [649, 483] width 484 height 664
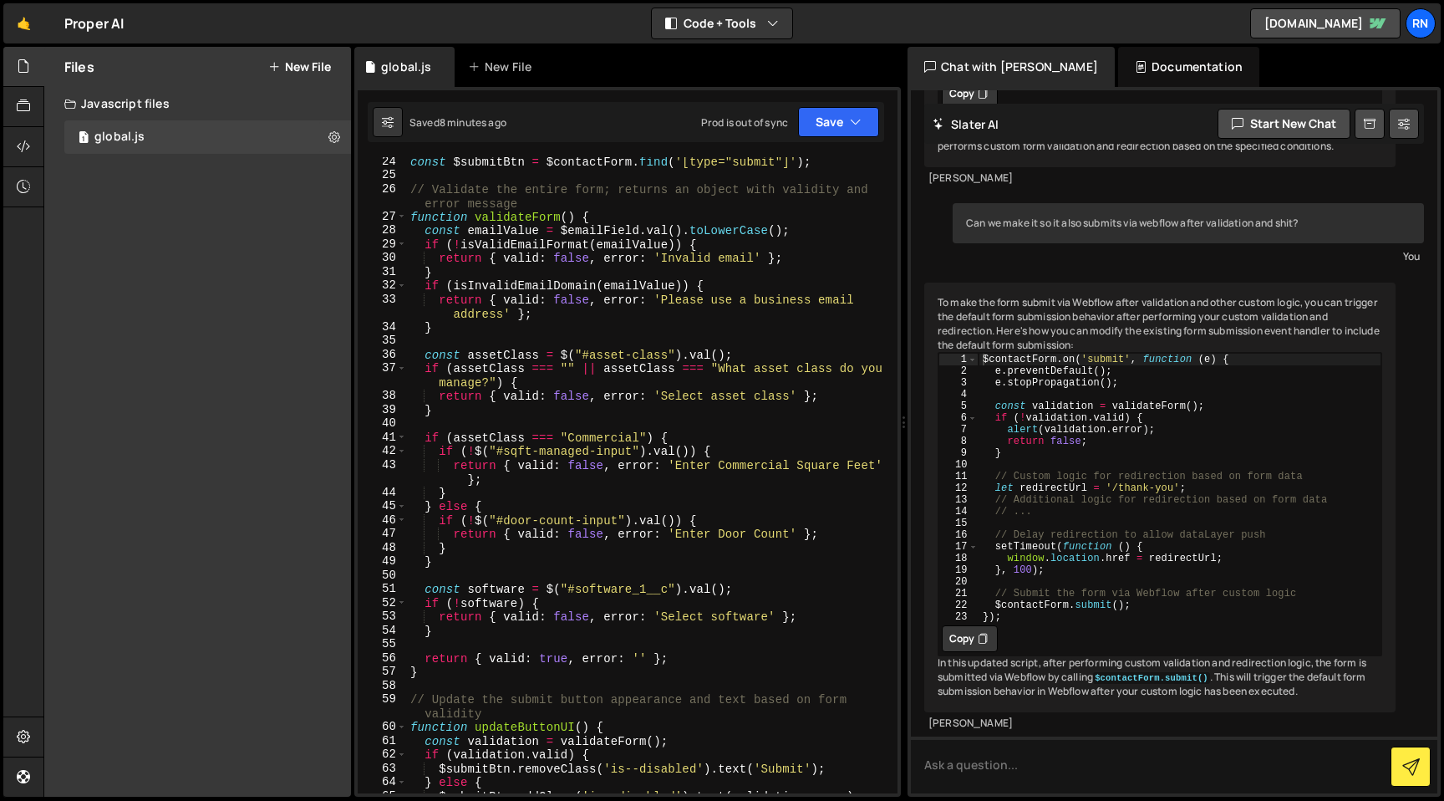
scroll to position [204, 0]
